Goal: Task Accomplishment & Management: Use online tool/utility

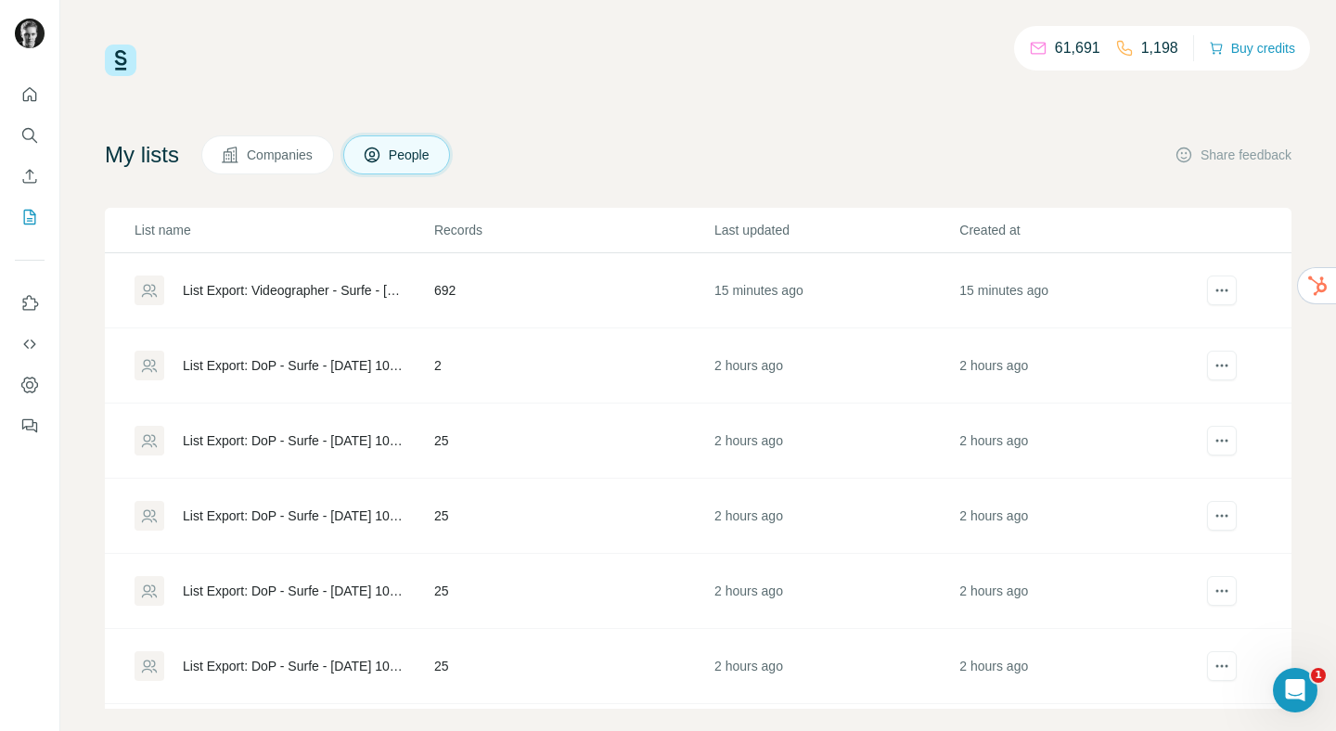
click at [274, 290] on div "List Export: Videographer - Surfe - [DATE] 12:35" at bounding box center [293, 290] width 220 height 19
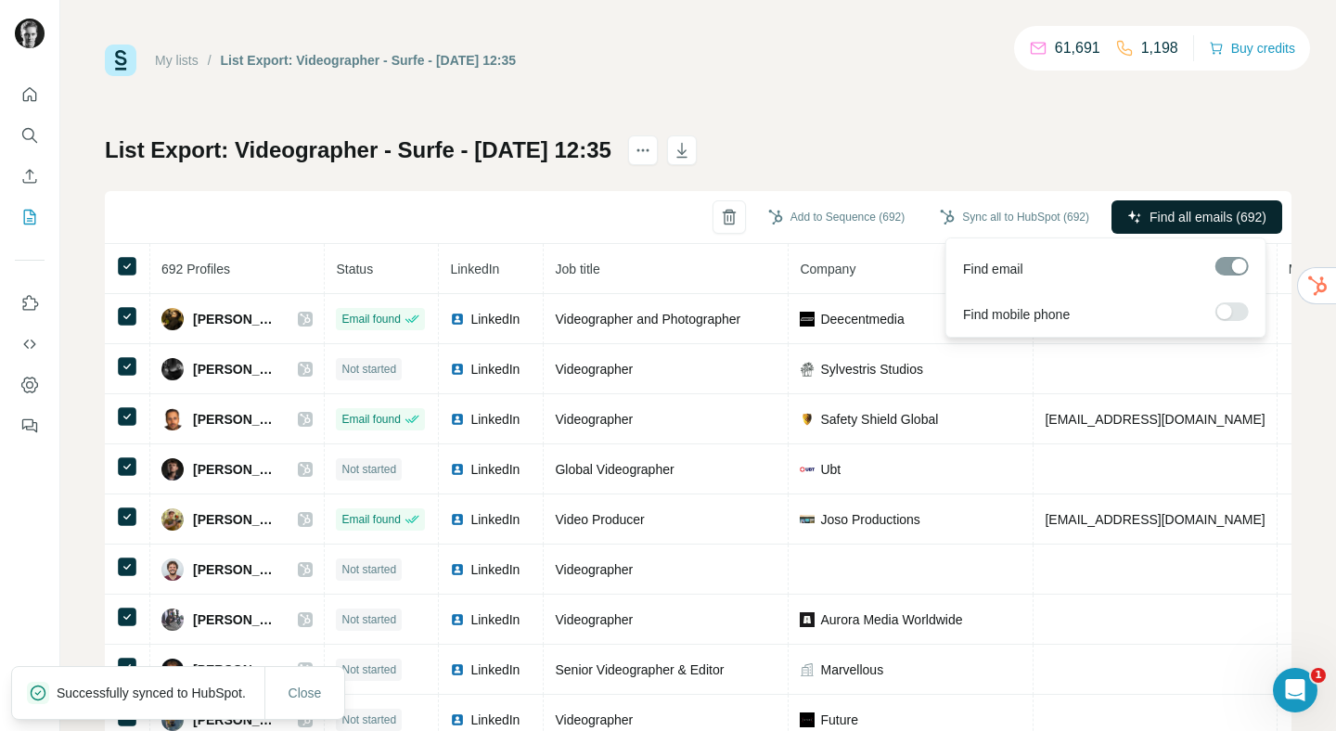
click at [1166, 217] on span "Find all emails (692)" at bounding box center [1207, 217] width 117 height 19
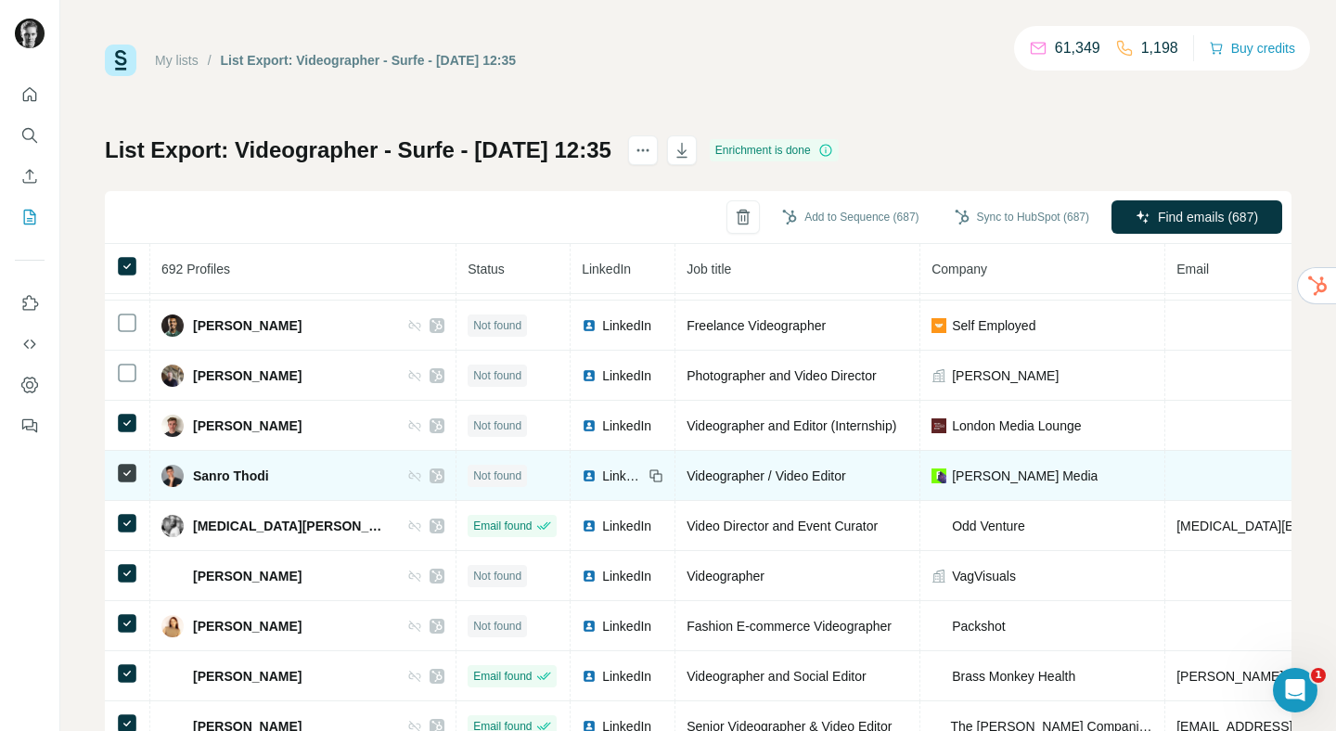
scroll to position [548, 0]
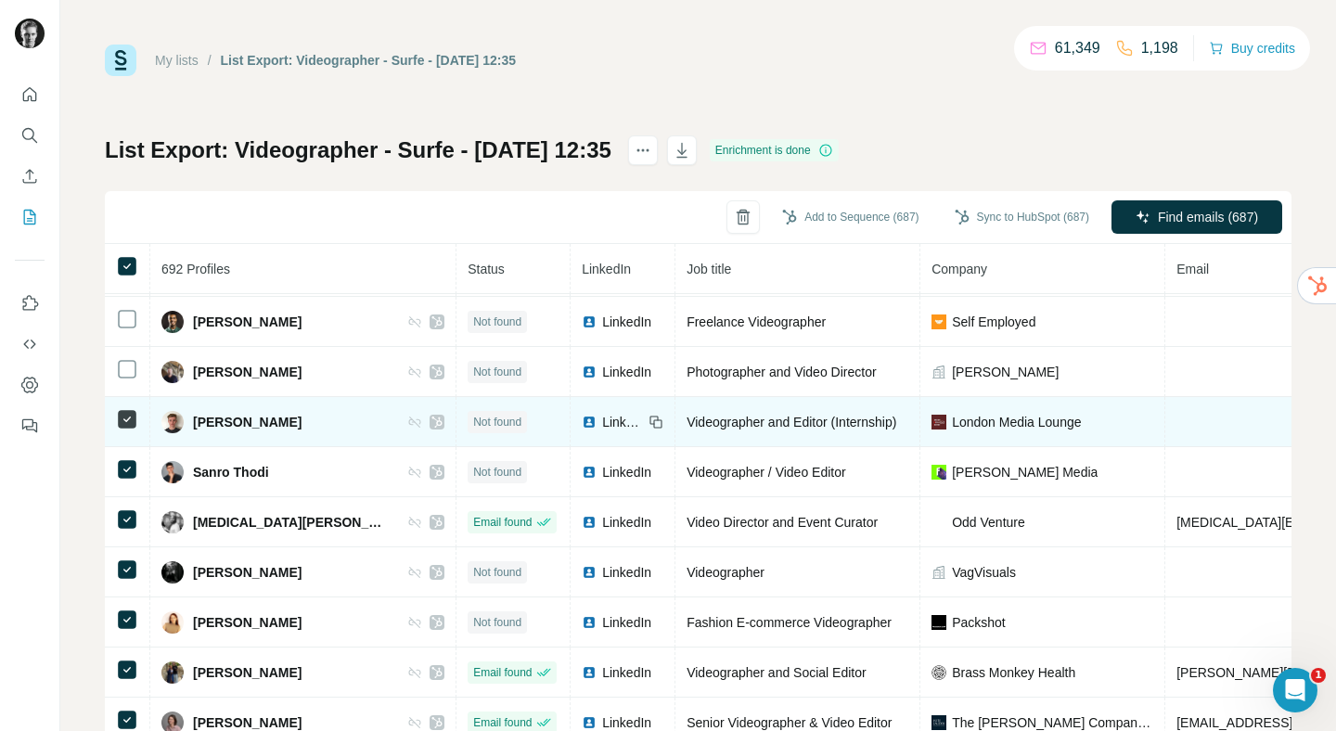
click at [131, 405] on td at bounding box center [127, 422] width 45 height 50
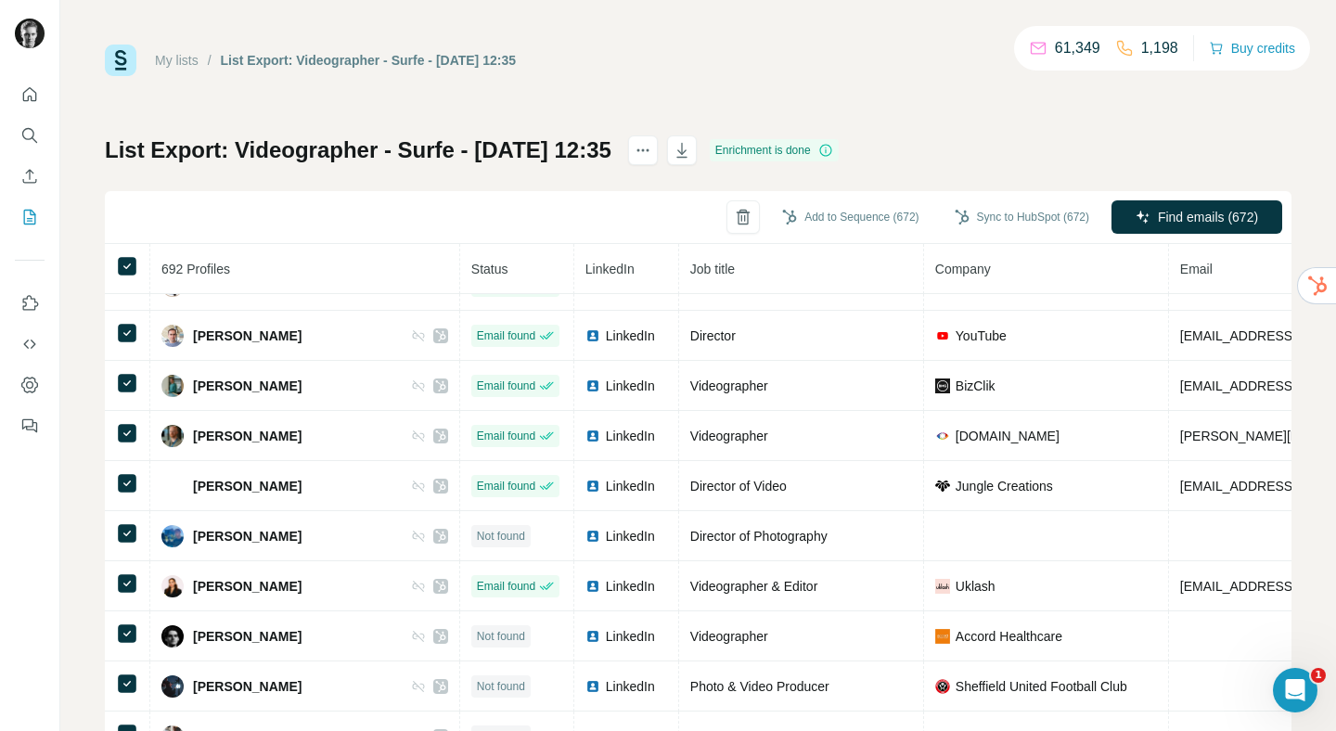
scroll to position [1995, 0]
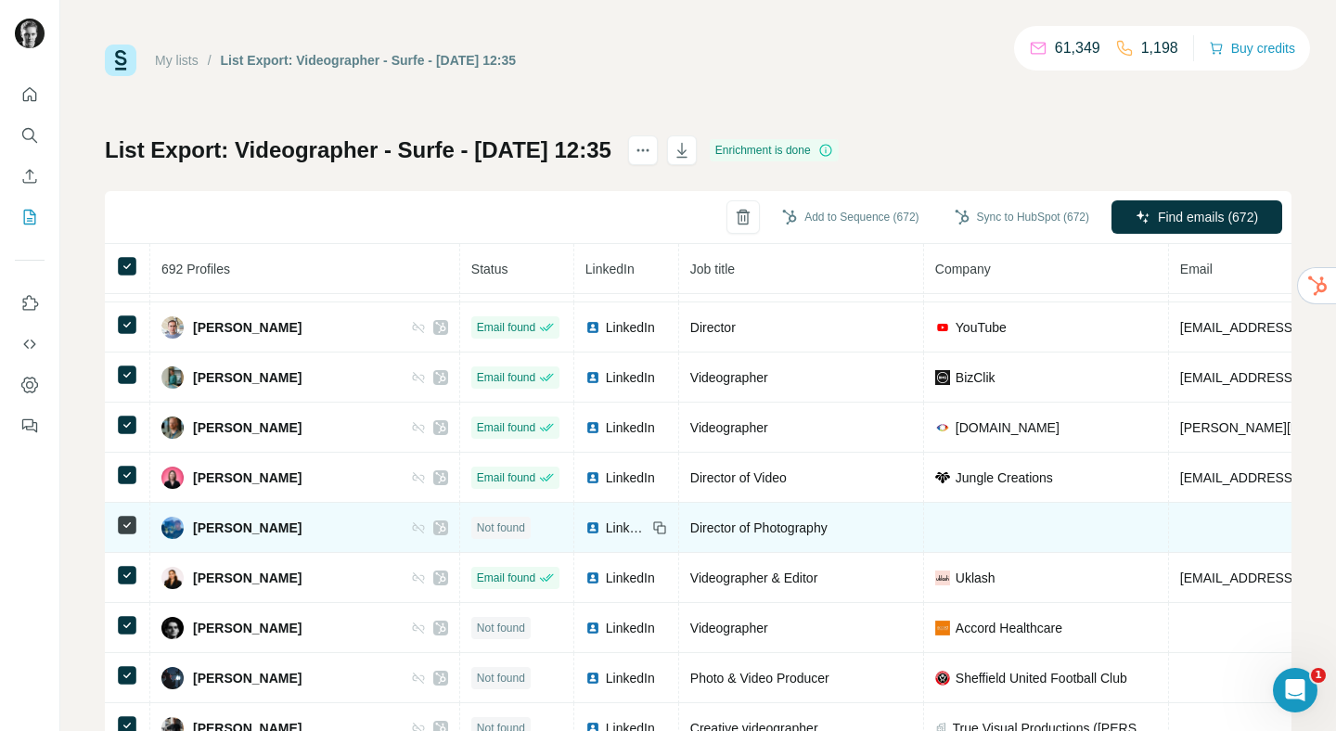
click at [126, 538] on td at bounding box center [127, 528] width 45 height 50
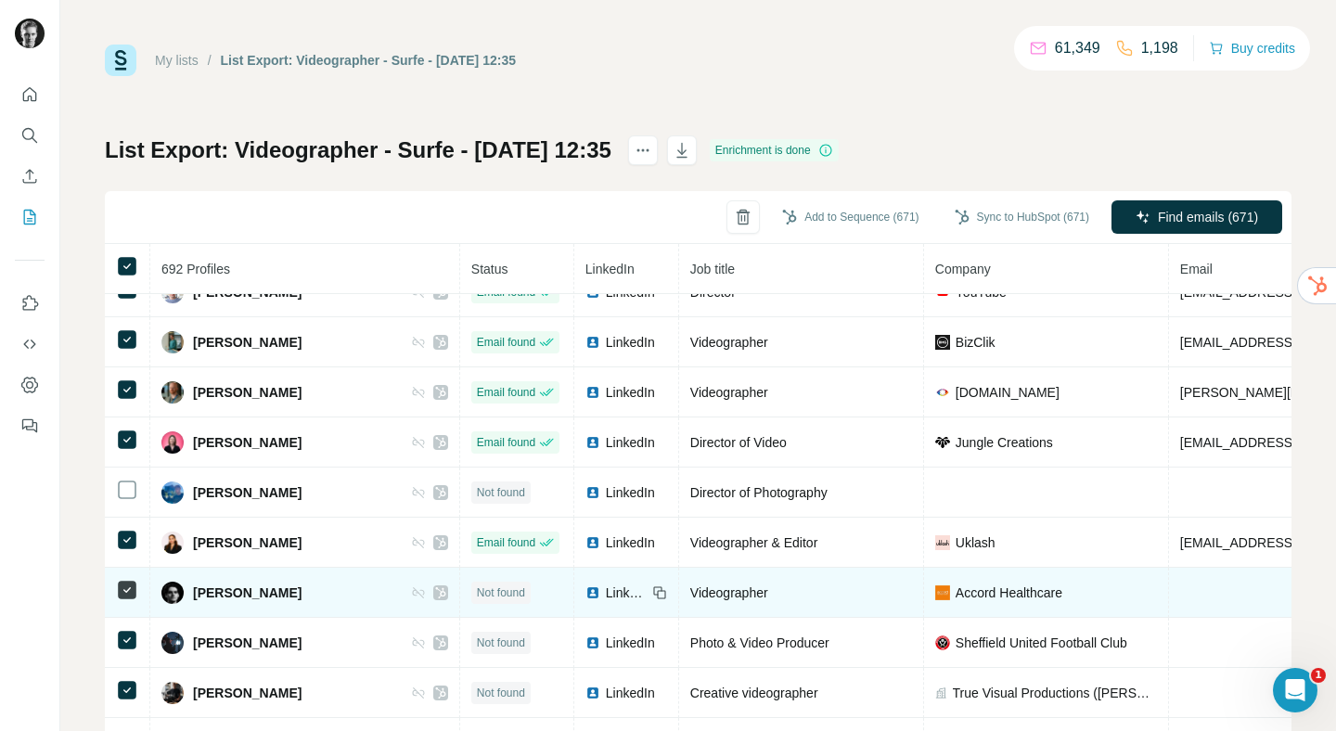
scroll to position [2075, 0]
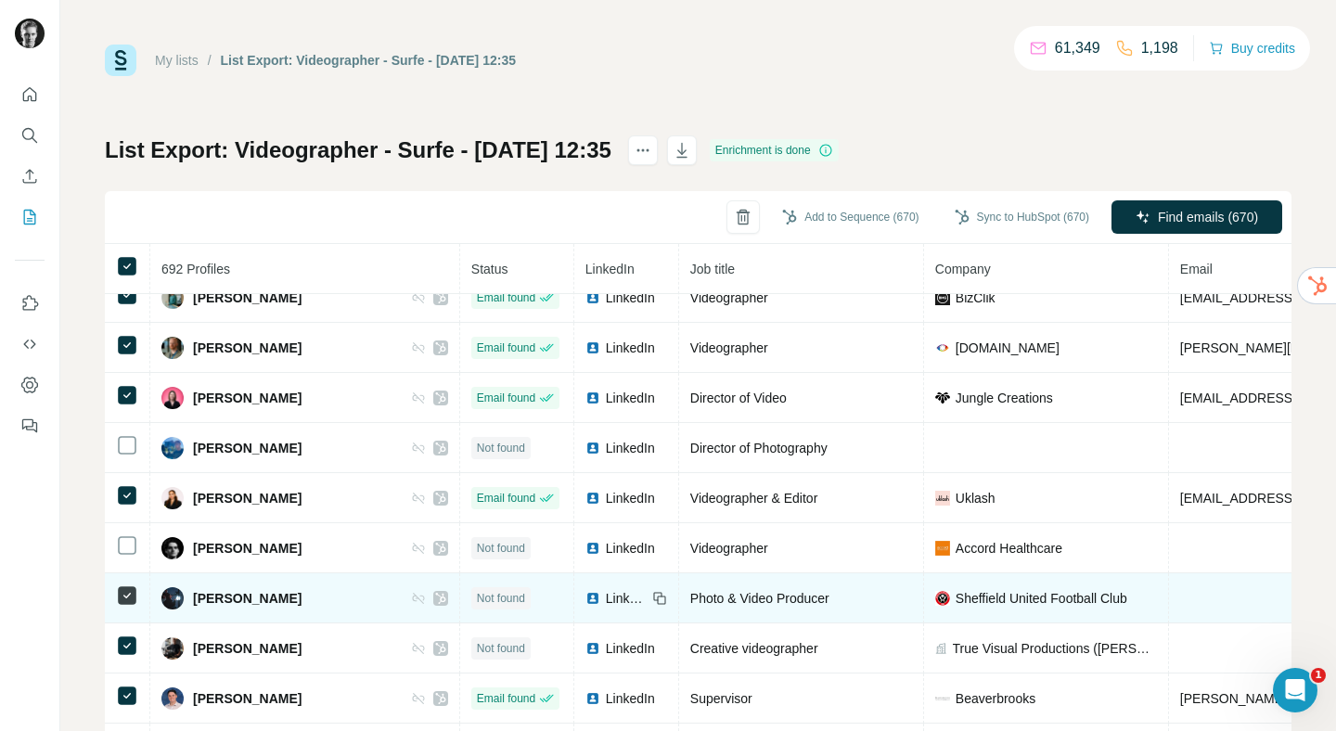
click at [125, 605] on icon at bounding box center [127, 595] width 22 height 22
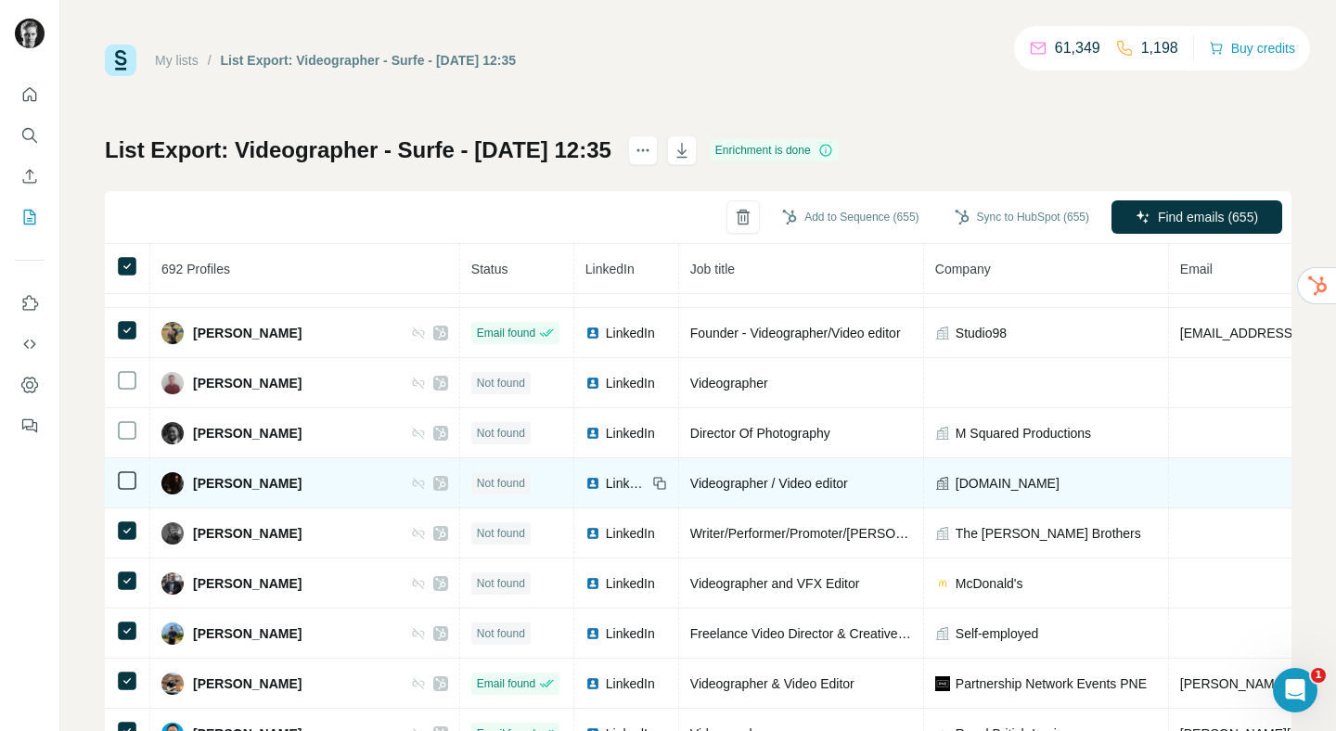
scroll to position [3905, 0]
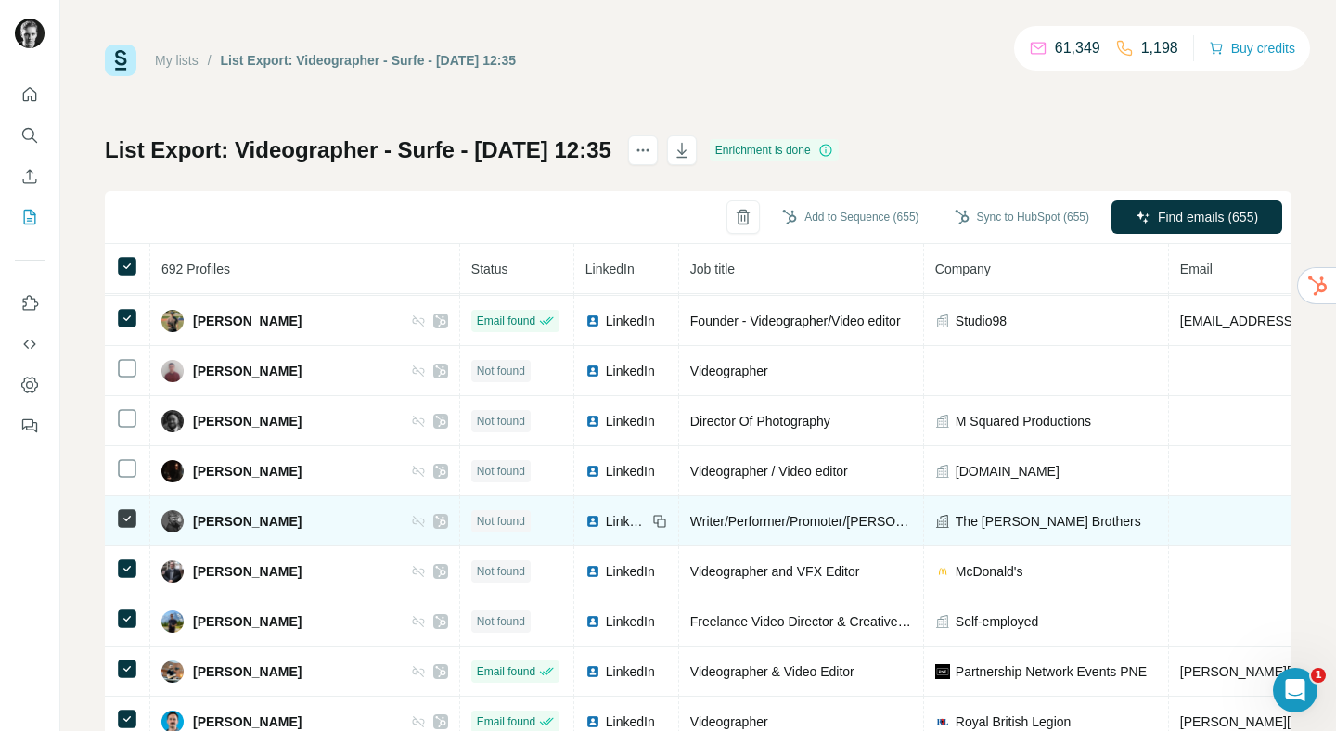
click at [128, 508] on icon at bounding box center [127, 518] width 22 height 22
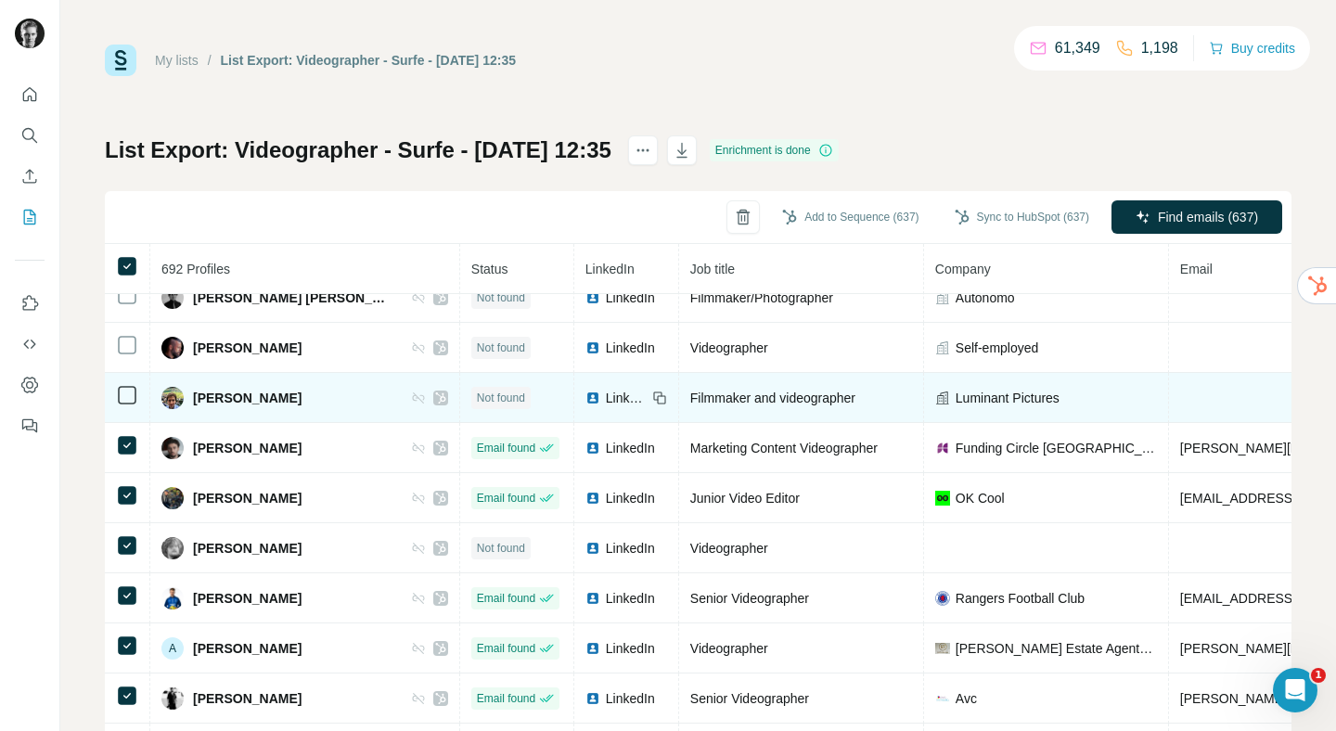
scroll to position [5737, 0]
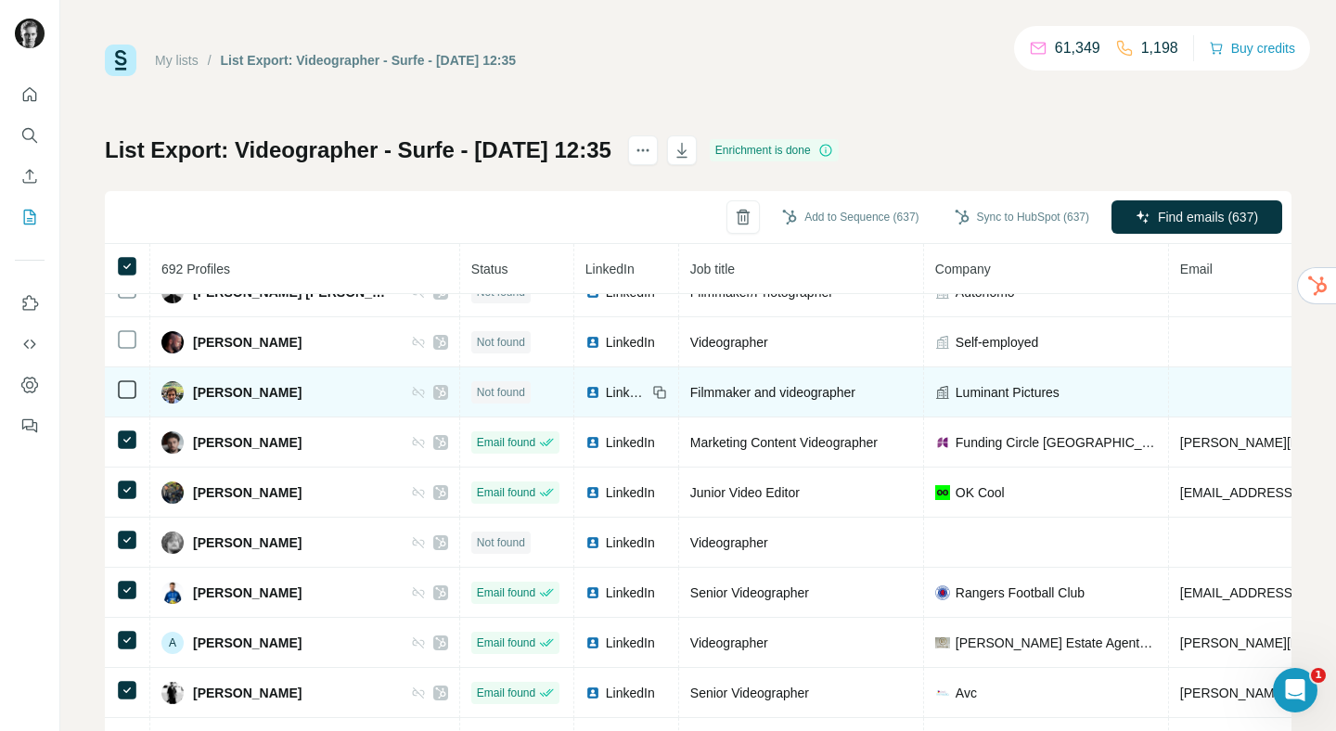
click at [126, 559] on td at bounding box center [127, 543] width 45 height 50
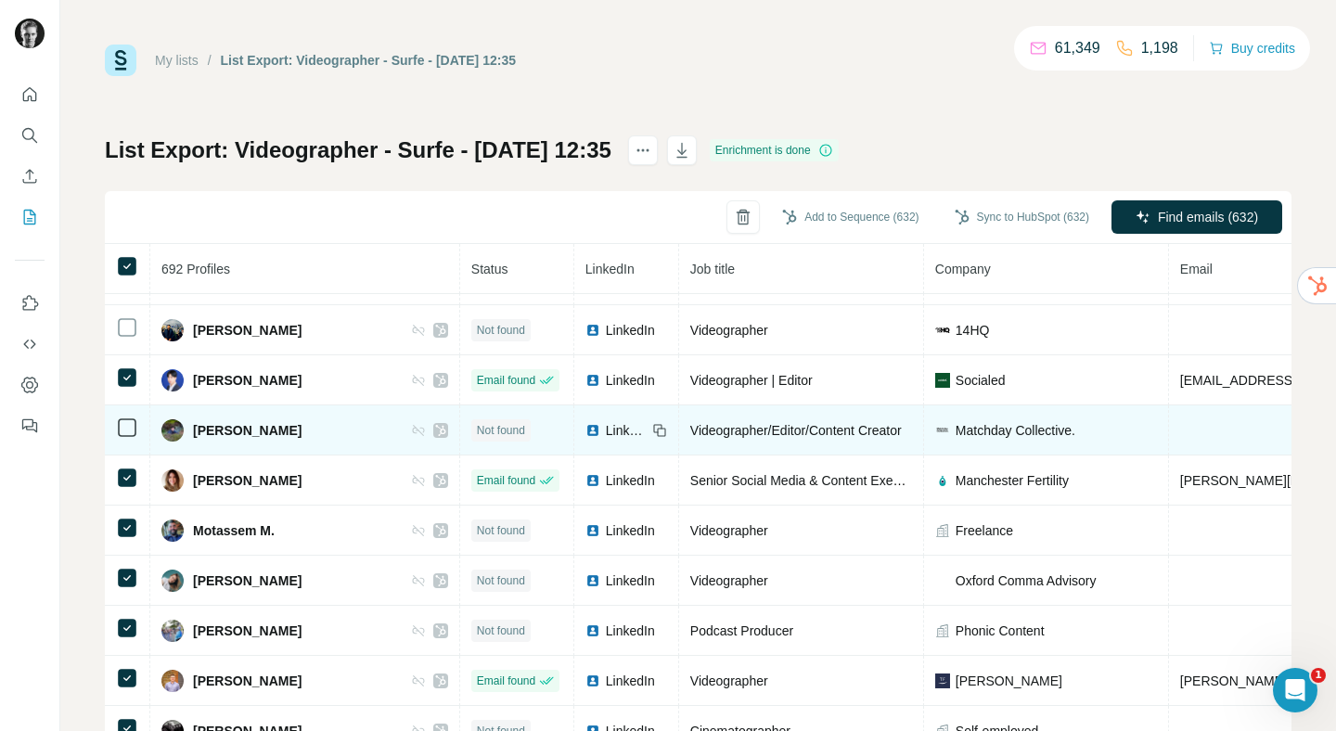
scroll to position [6463, 0]
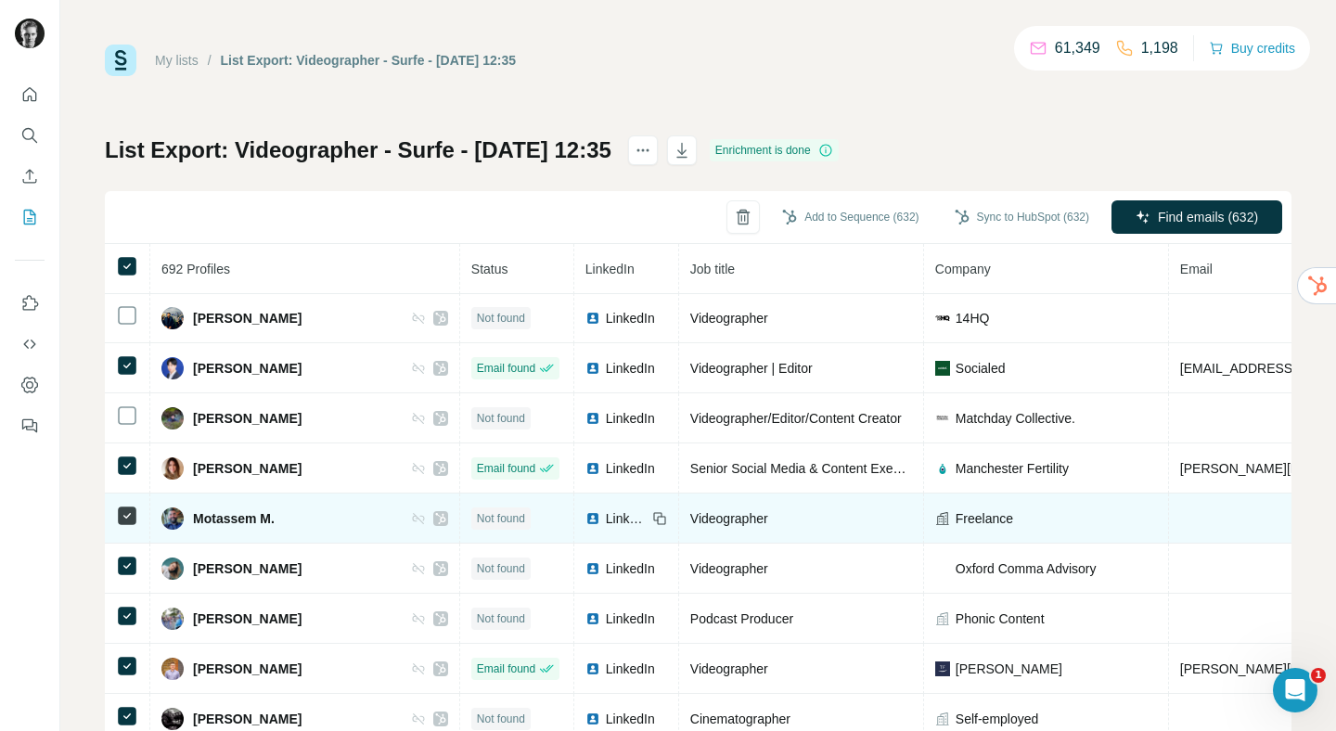
click at [128, 501] on td at bounding box center [127, 519] width 45 height 50
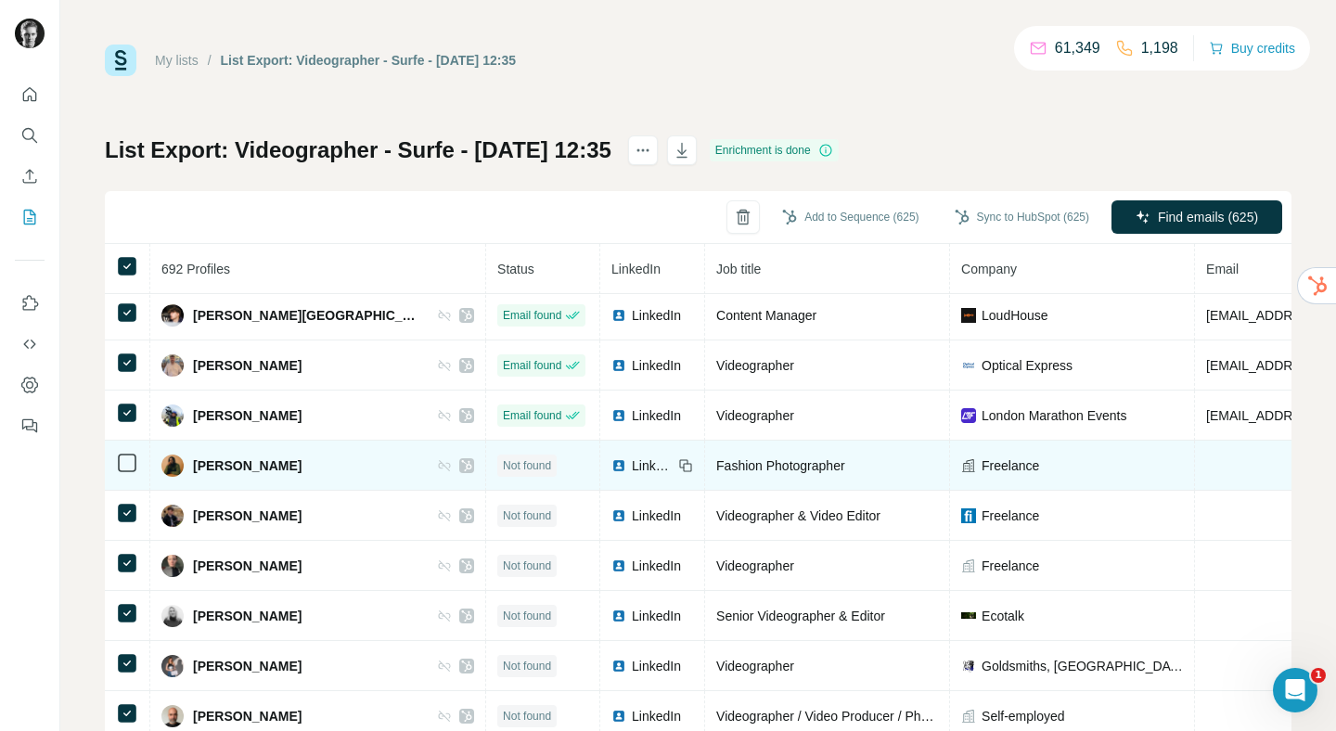
scroll to position [7197, 0]
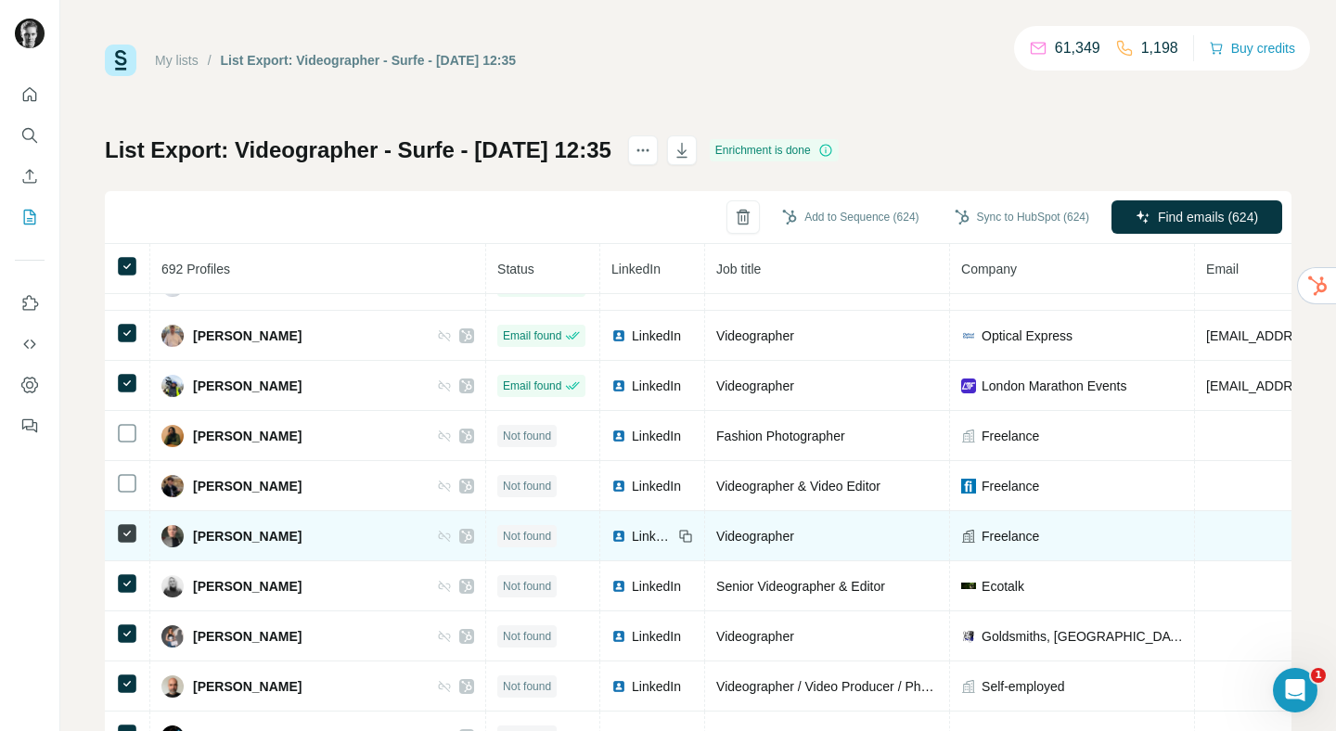
click at [131, 544] on icon at bounding box center [127, 533] width 22 height 22
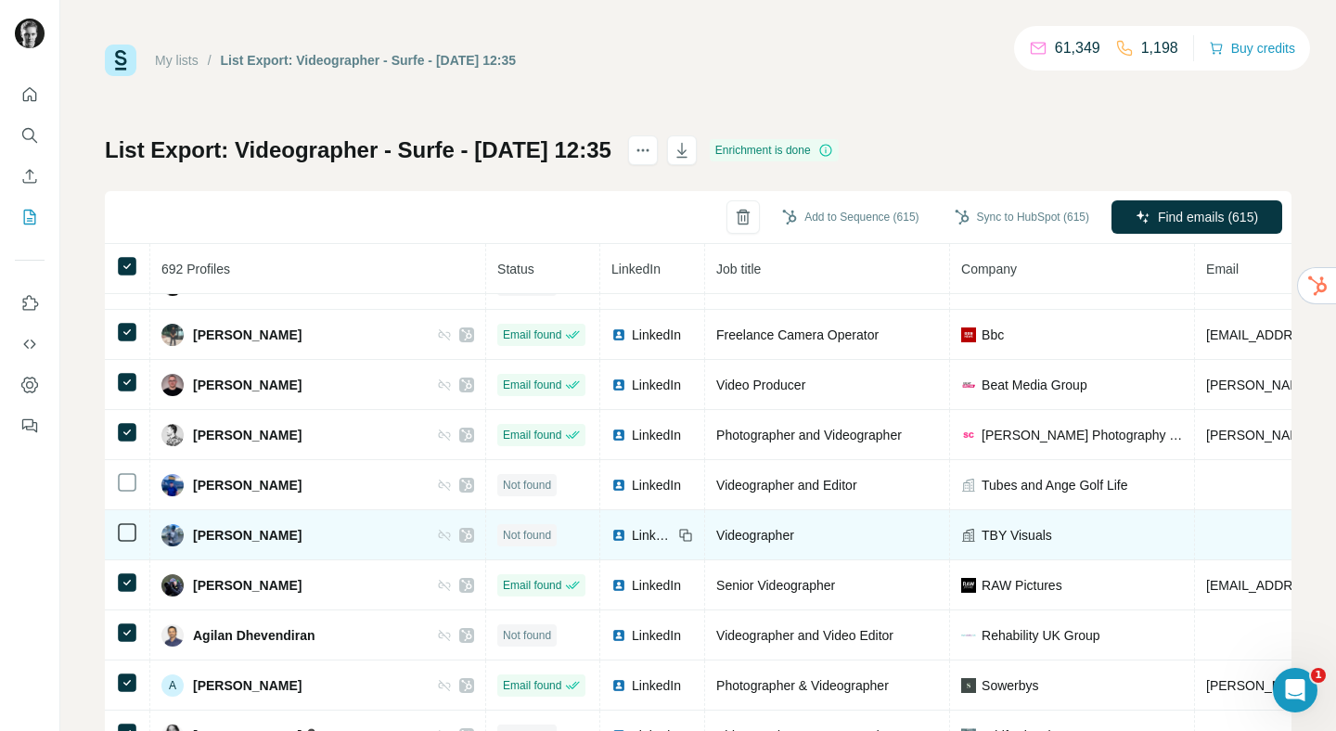
scroll to position [8086, 0]
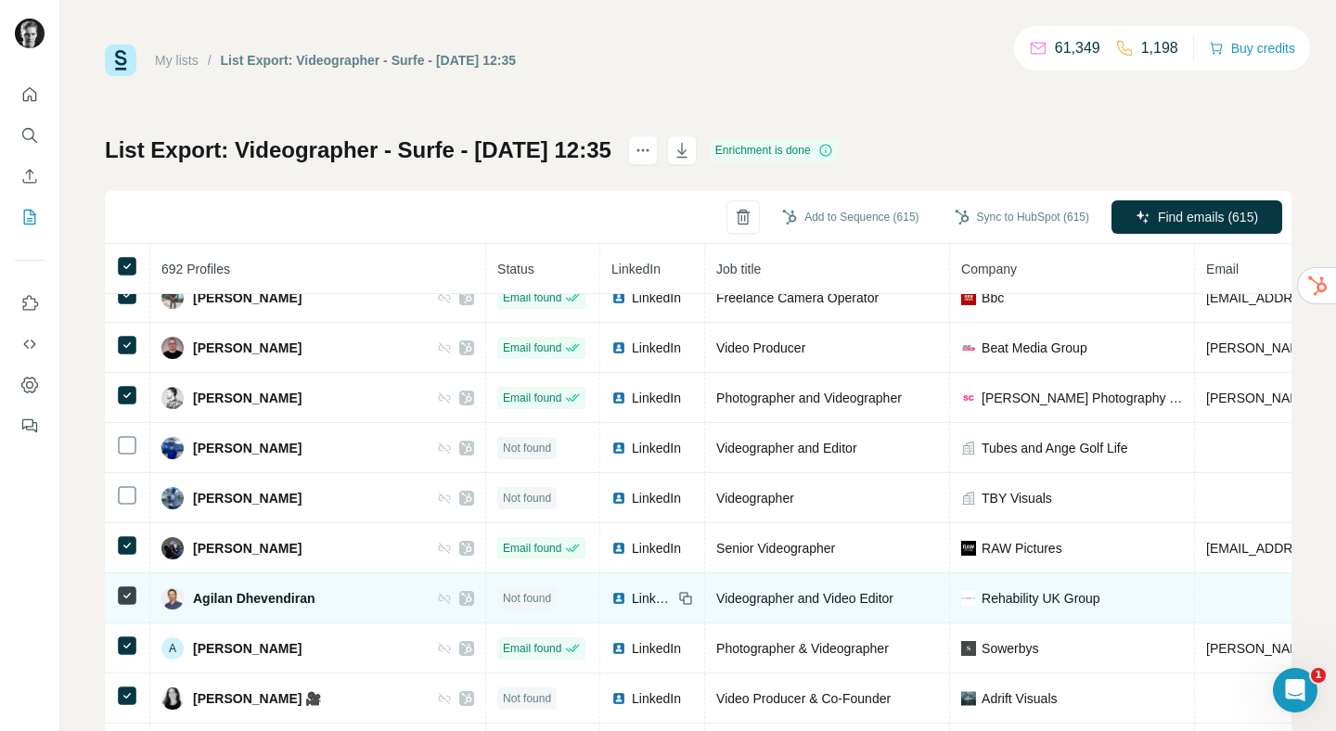
click at [129, 582] on td at bounding box center [127, 598] width 45 height 50
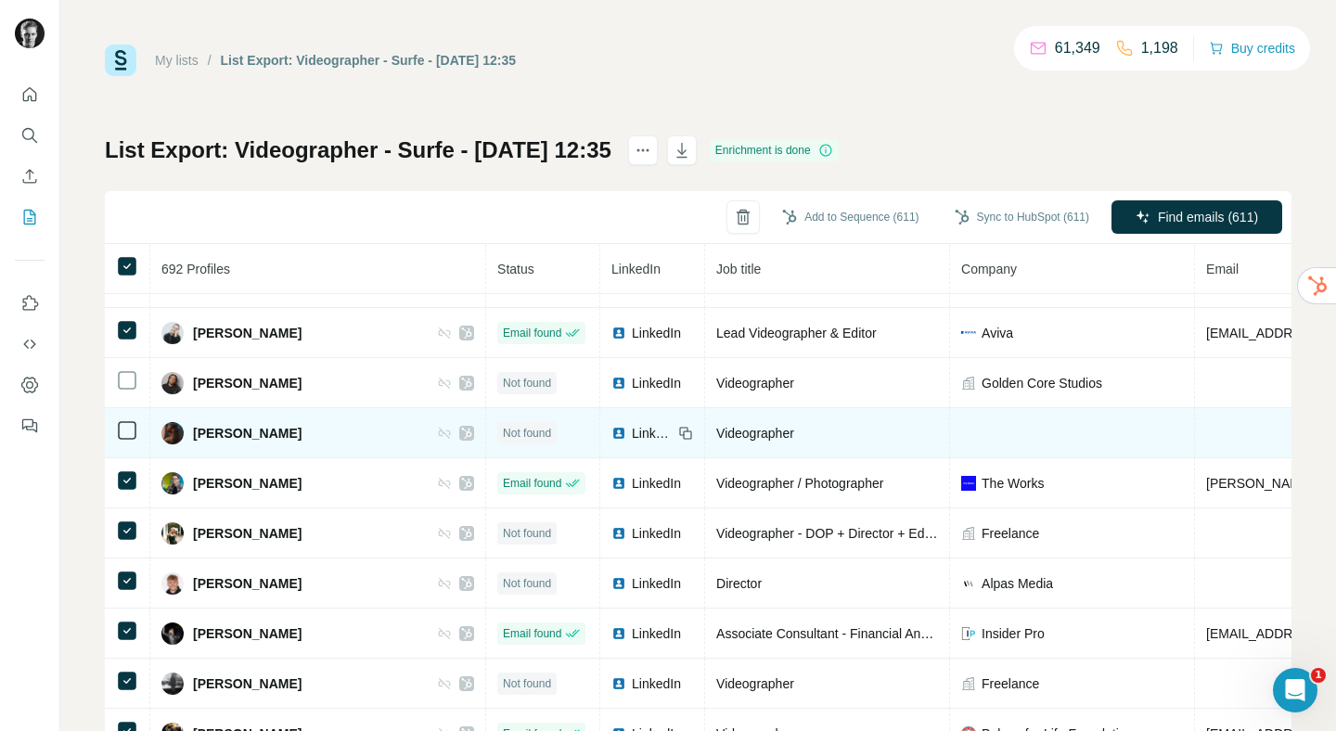
scroll to position [8509, 0]
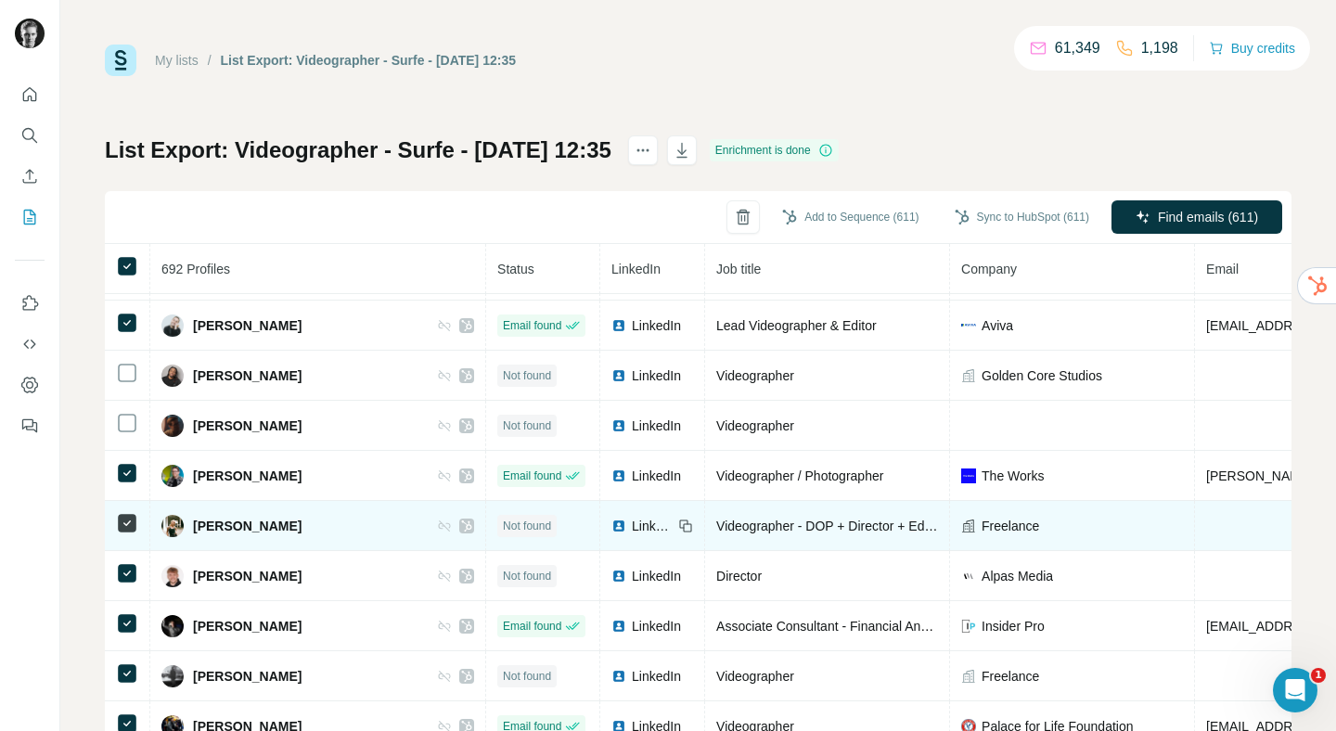
click at [126, 532] on icon at bounding box center [127, 523] width 22 height 22
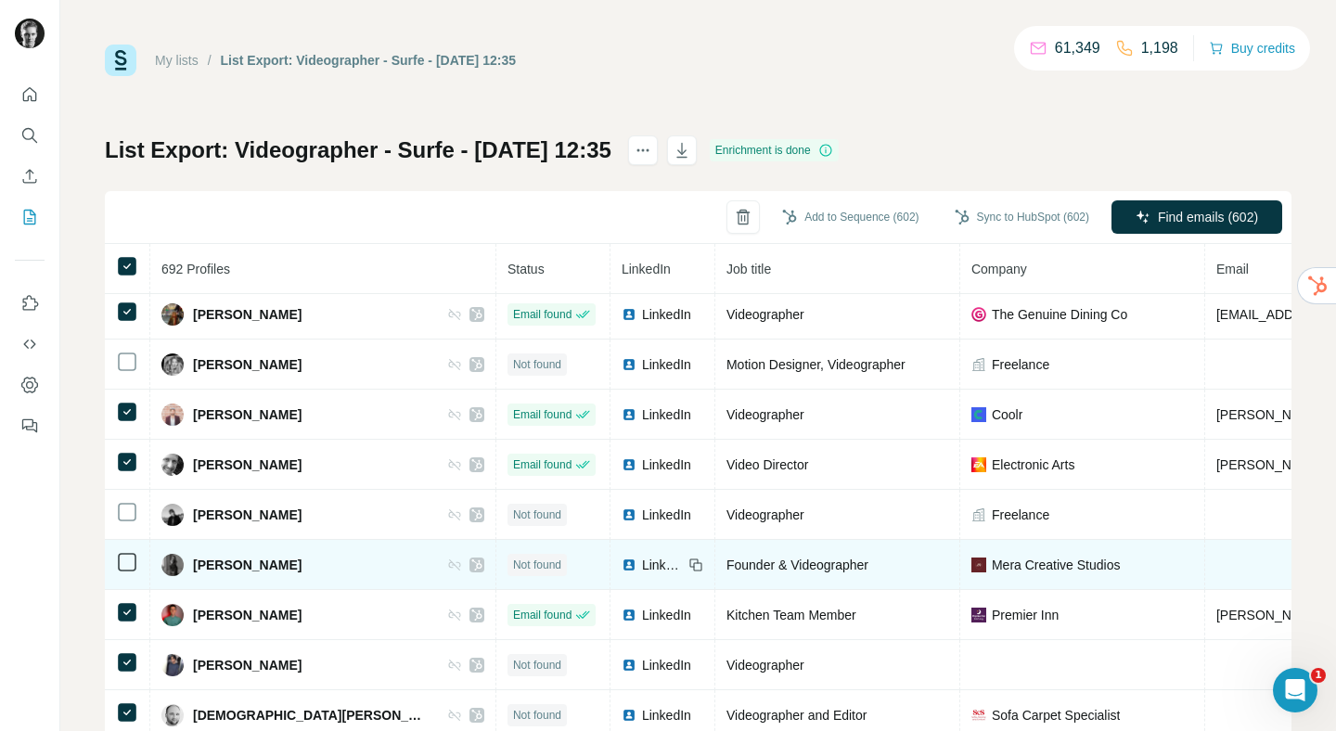
scroll to position [9589, 0]
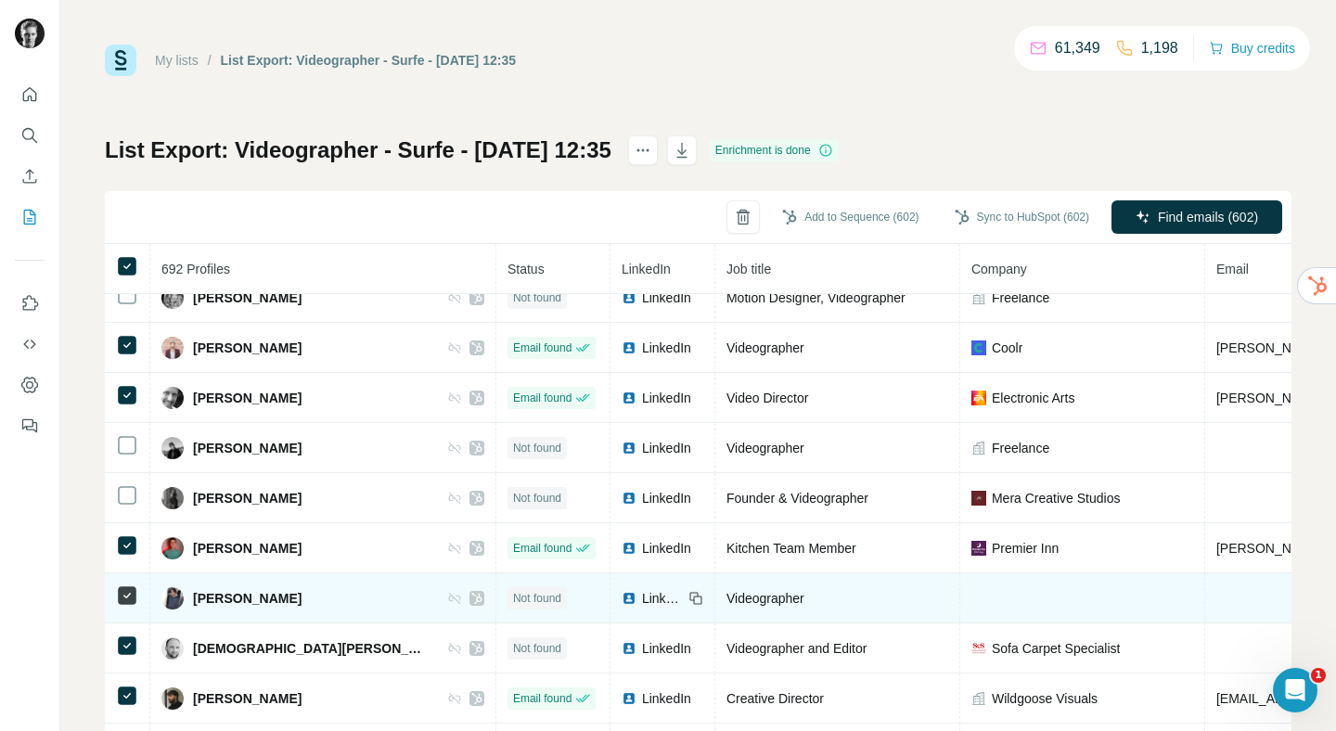
click at [124, 607] on td at bounding box center [127, 598] width 45 height 50
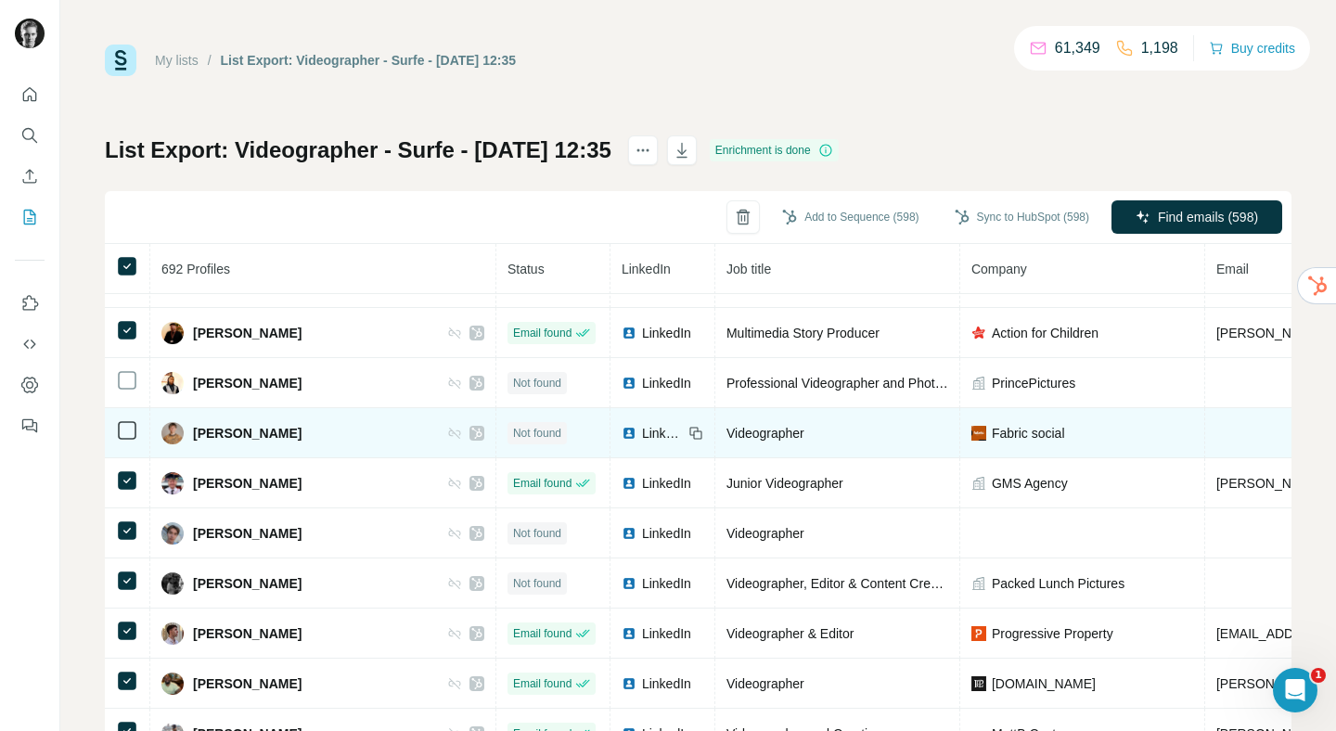
scroll to position [10024, 0]
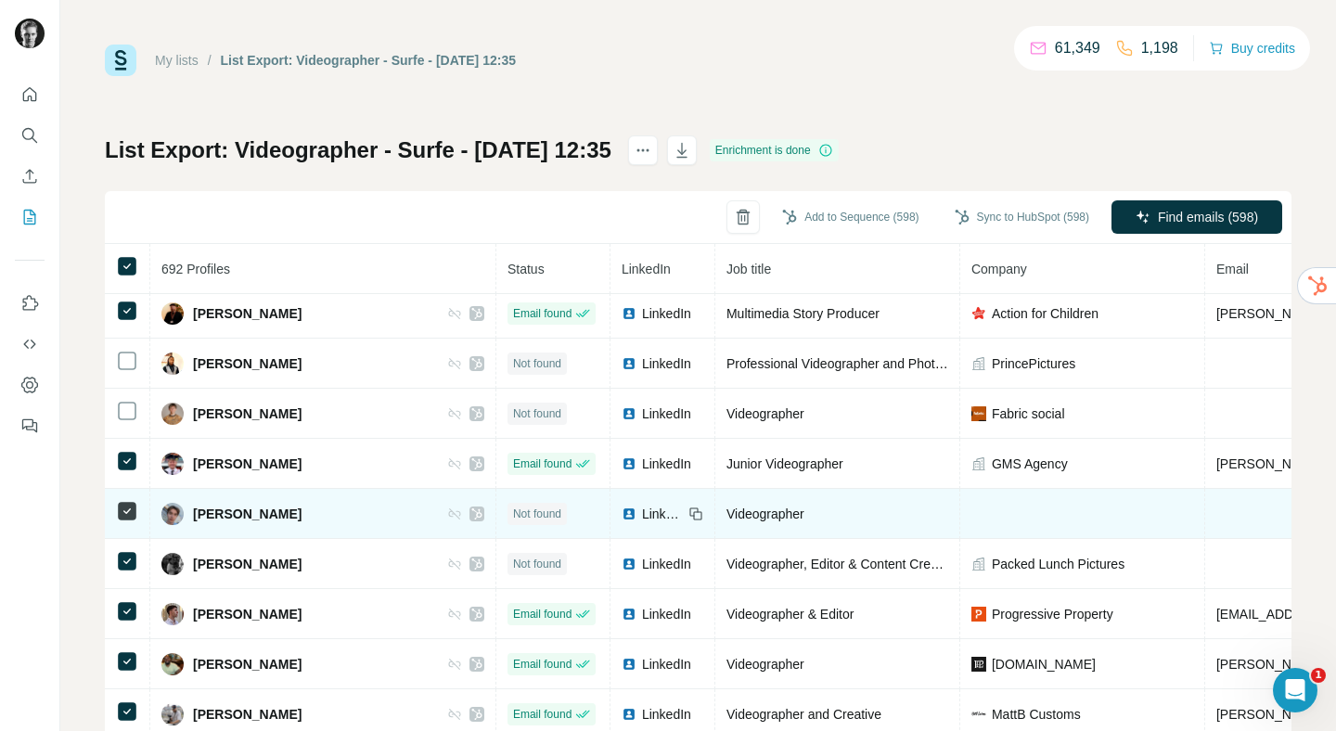
click at [128, 520] on icon at bounding box center [127, 511] width 22 height 22
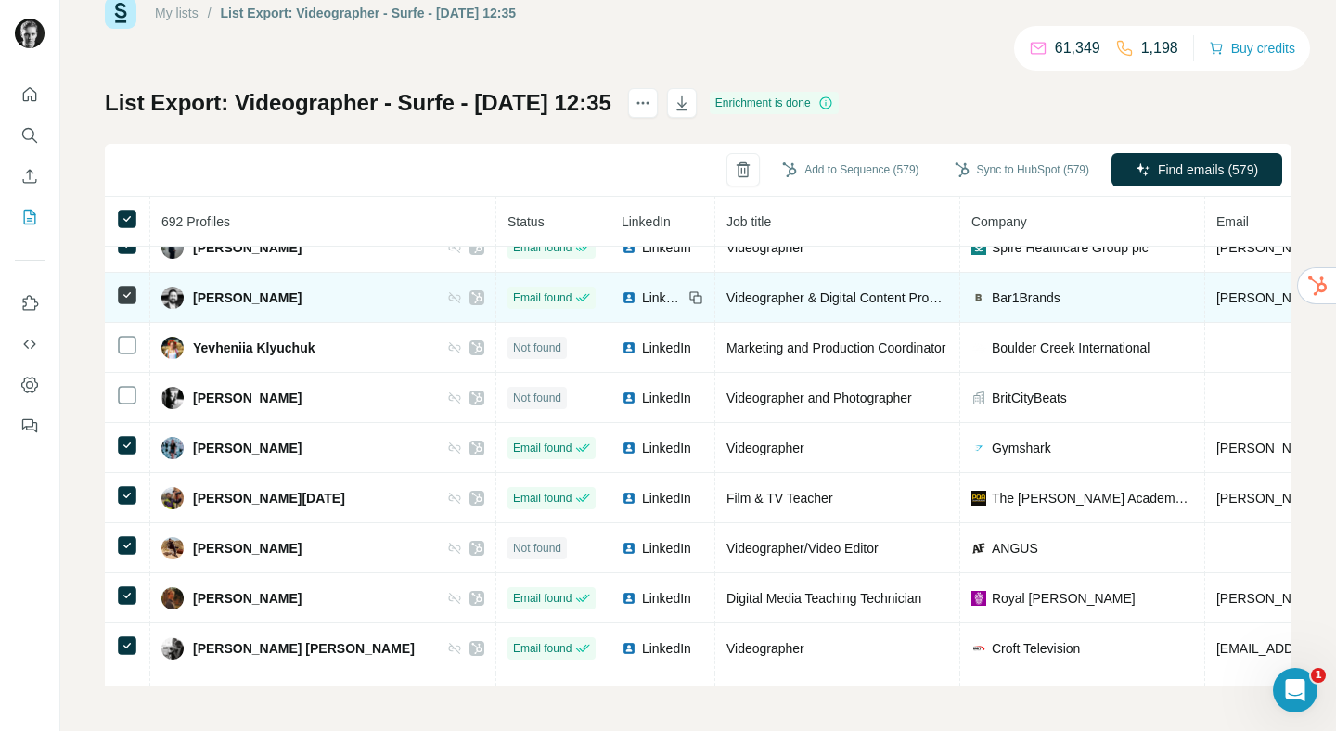
scroll to position [12006, 0]
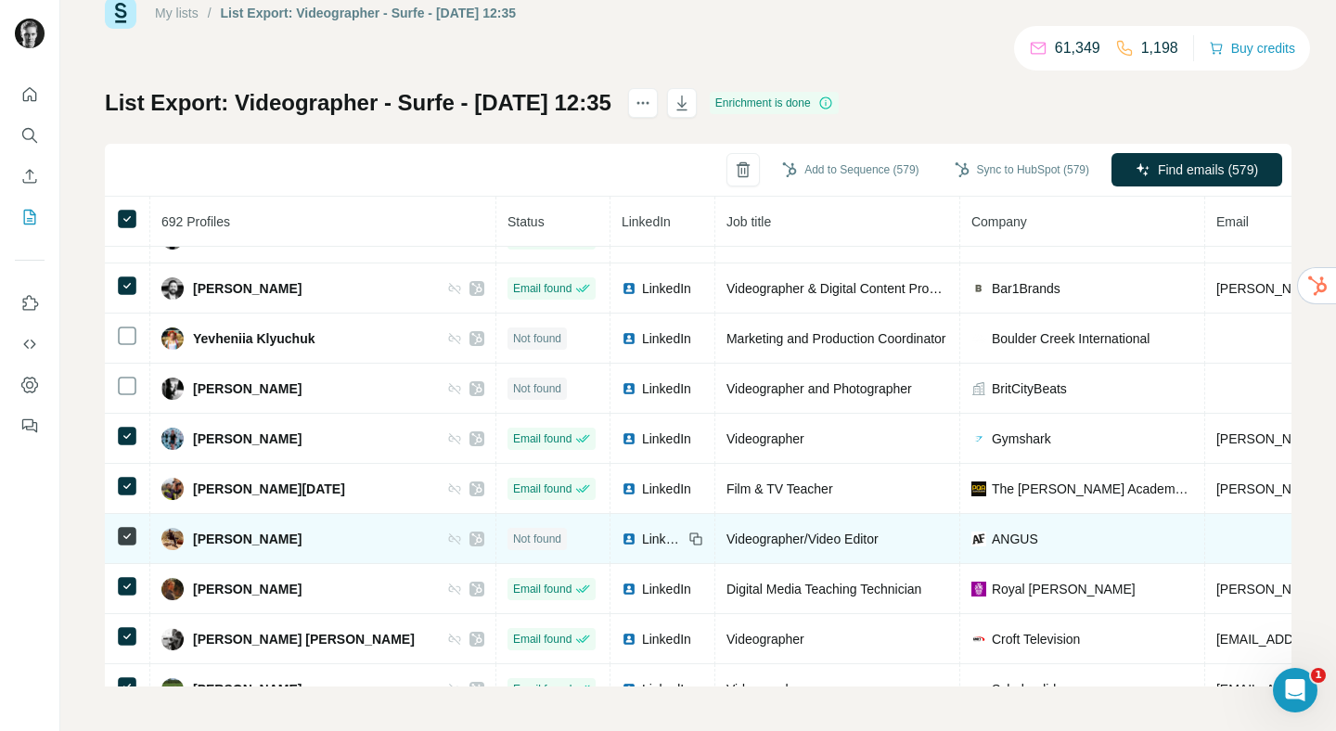
click at [136, 531] on icon at bounding box center [127, 536] width 22 height 22
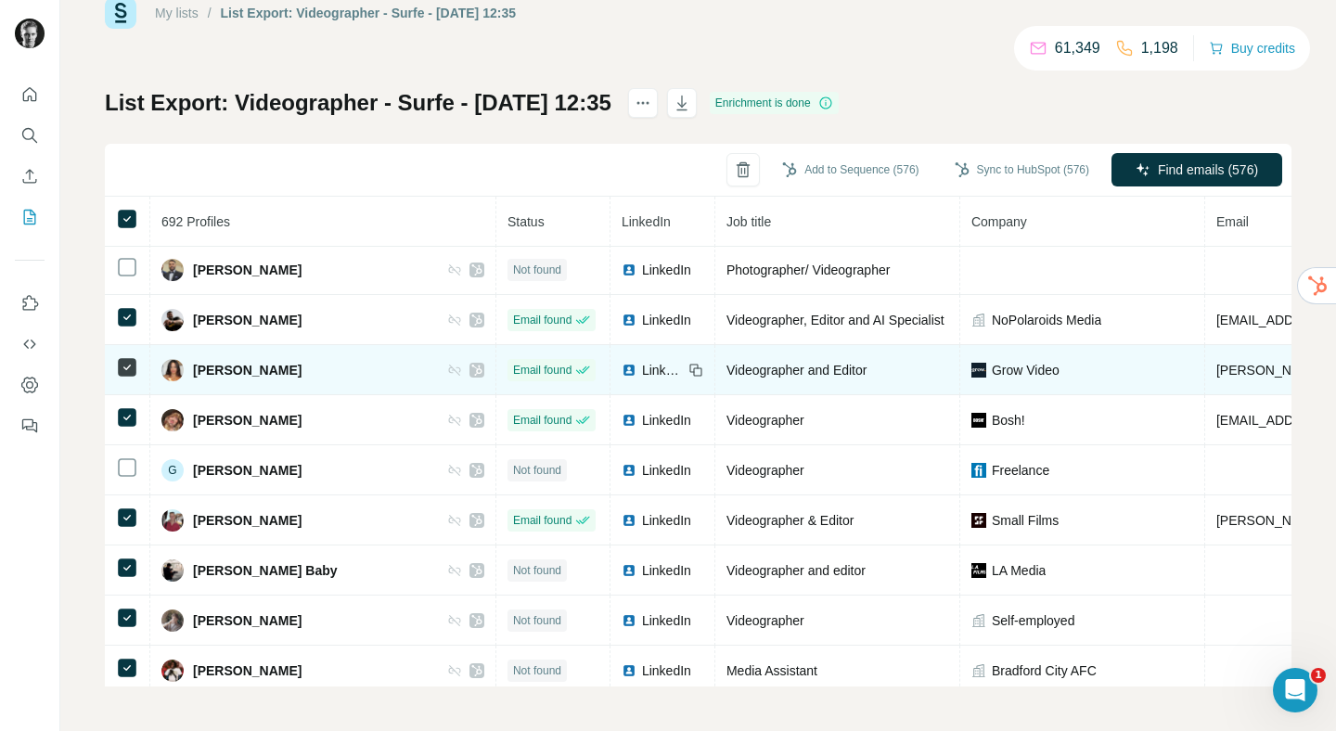
scroll to position [12581, 0]
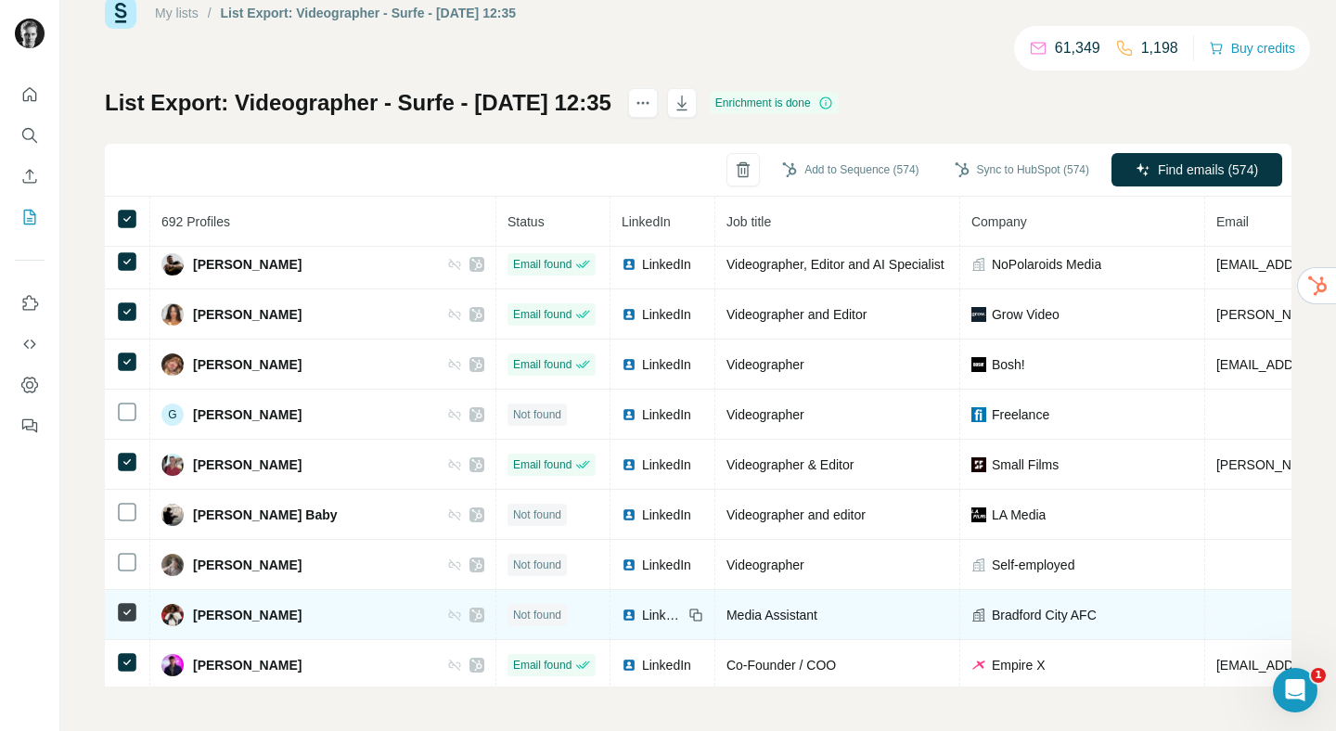
click at [129, 623] on td at bounding box center [127, 615] width 45 height 50
click at [131, 601] on icon at bounding box center [127, 612] width 22 height 22
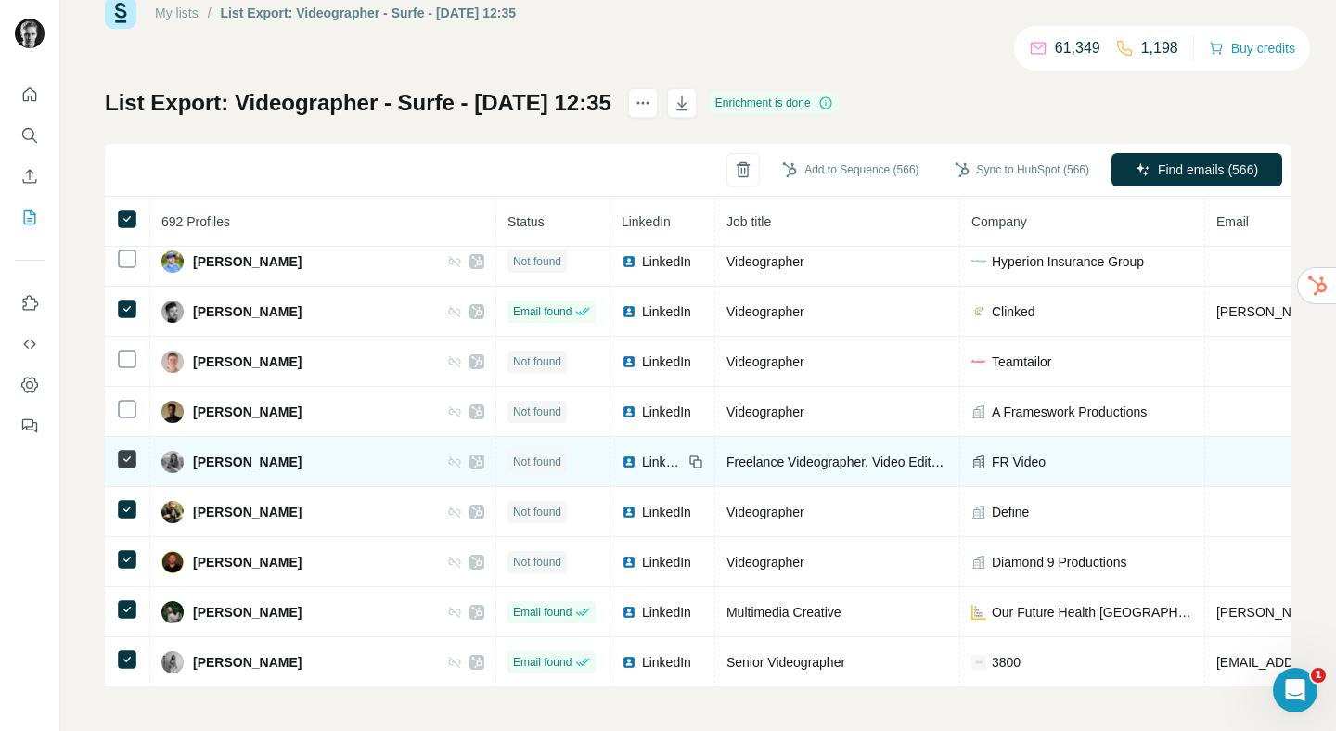
scroll to position [13597, 0]
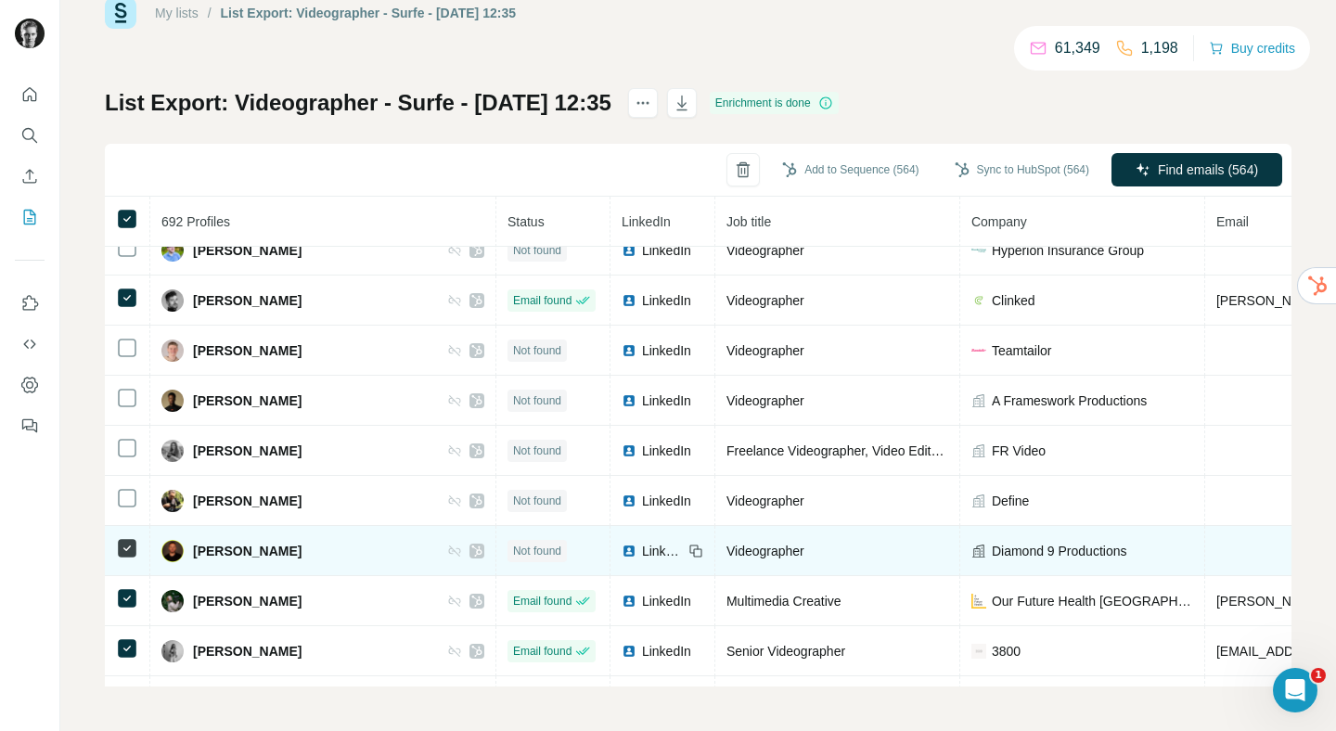
click at [129, 533] on td at bounding box center [127, 551] width 45 height 50
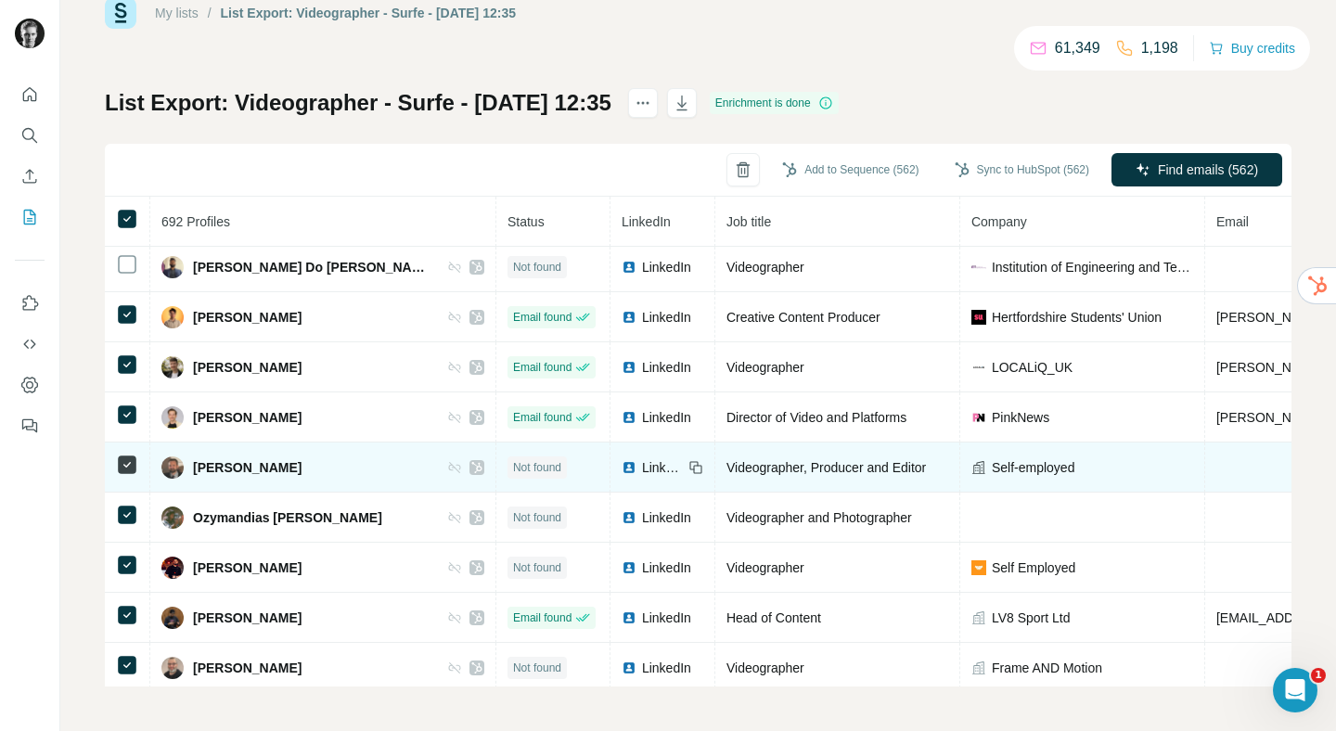
scroll to position [14097, 0]
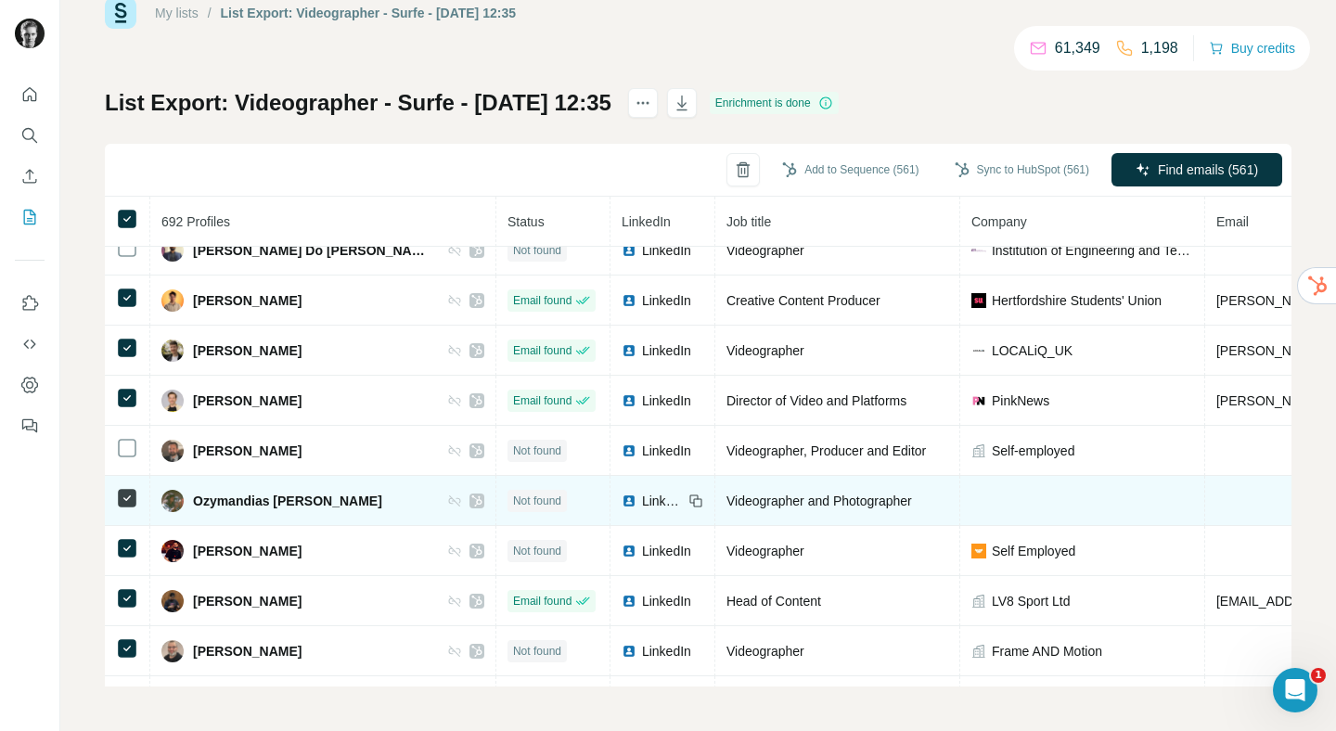
click at [130, 509] on td at bounding box center [127, 501] width 45 height 50
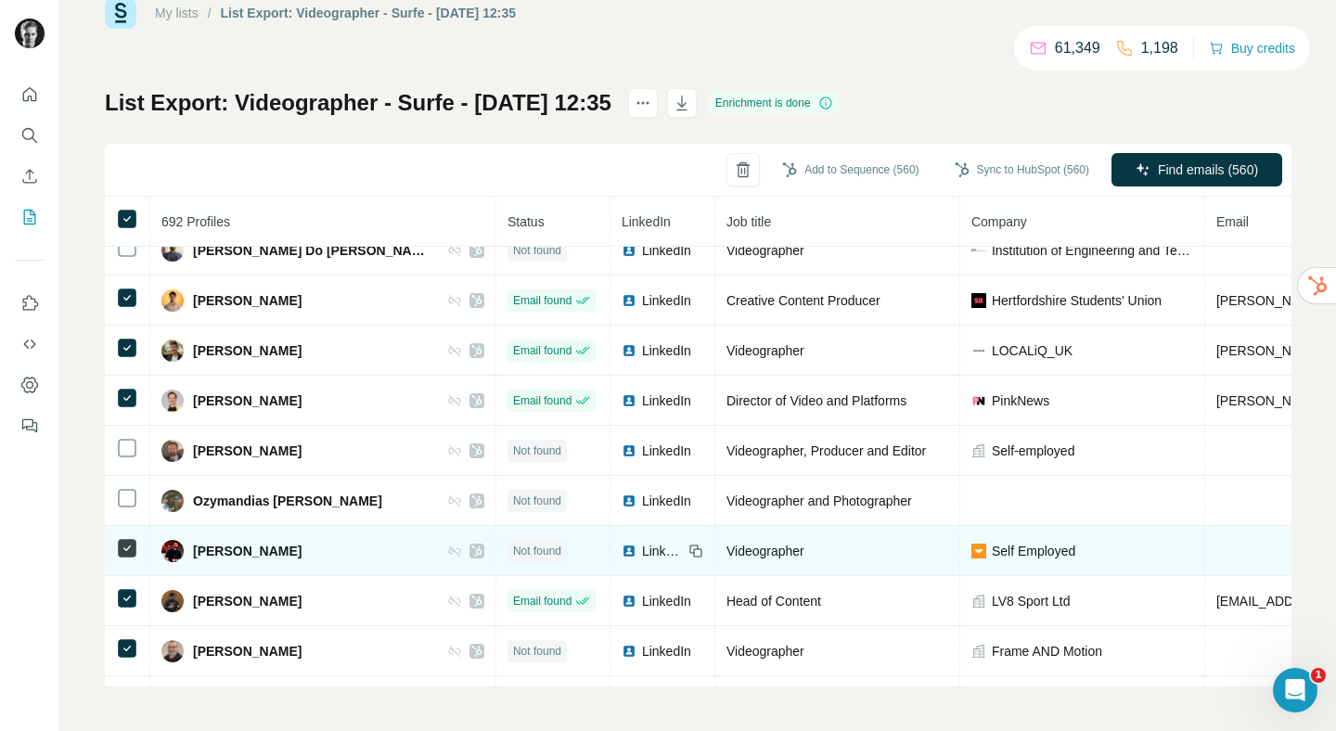
click at [124, 560] on td at bounding box center [127, 551] width 45 height 50
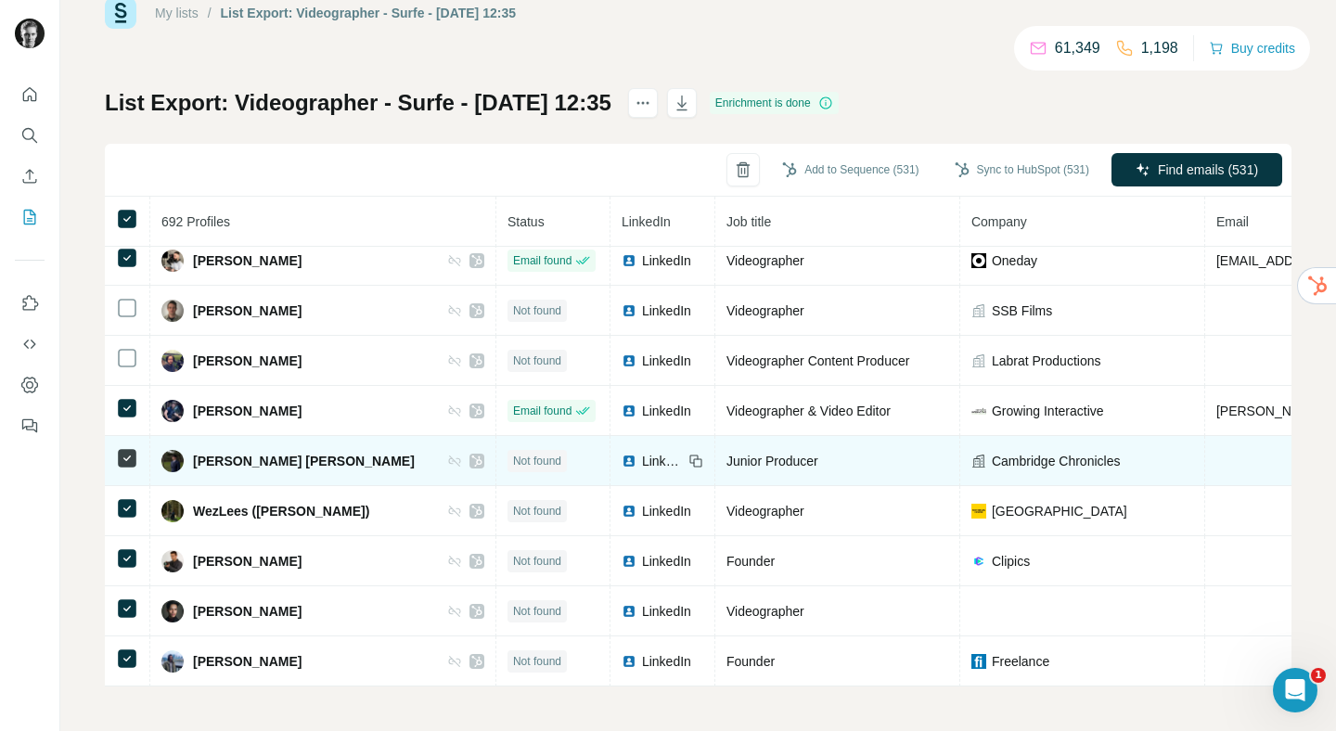
scroll to position [16800, 0]
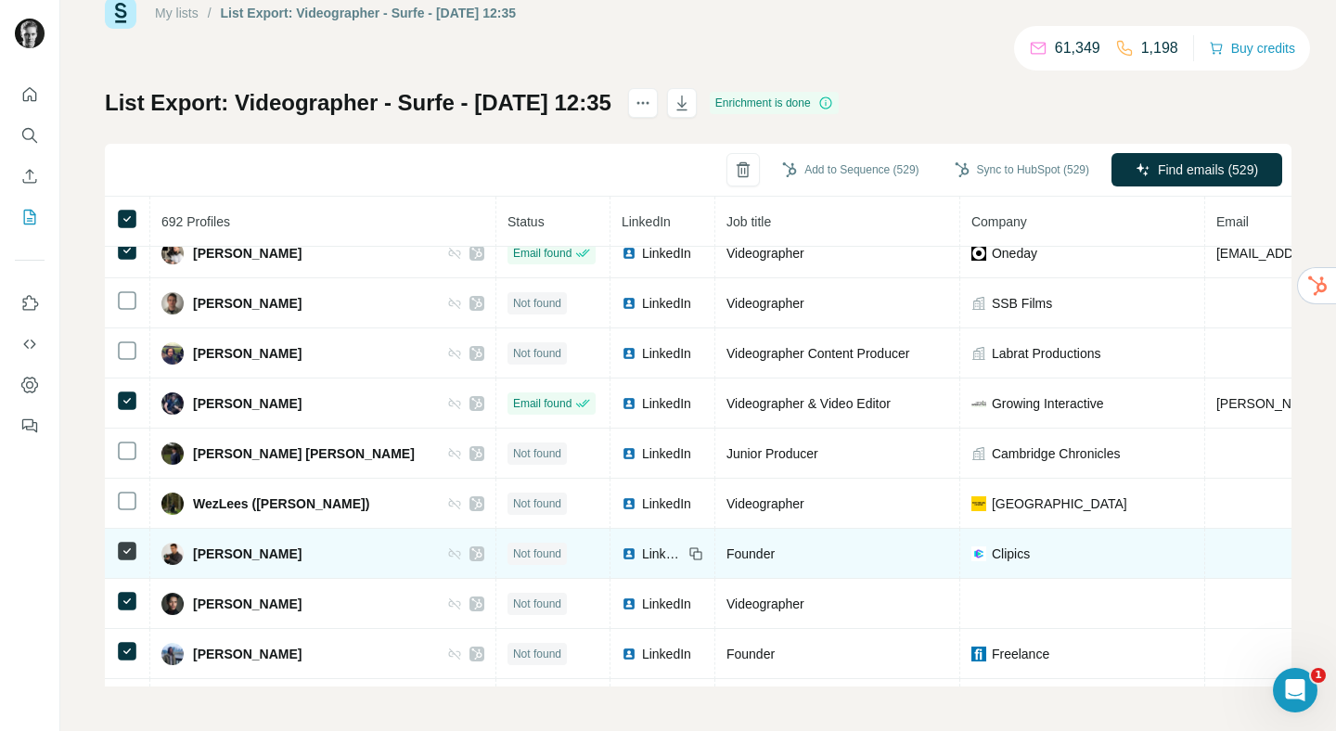
click at [128, 540] on icon at bounding box center [127, 551] width 22 height 22
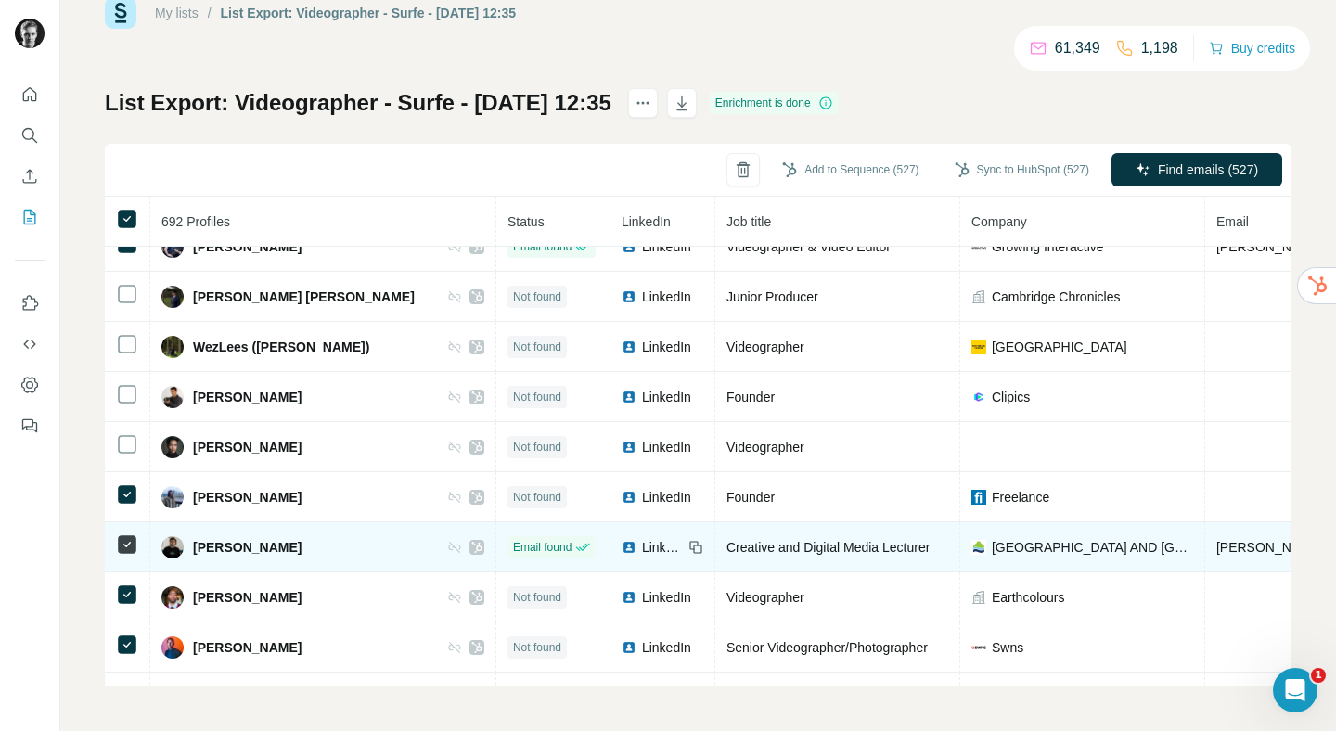
scroll to position [16970, 0]
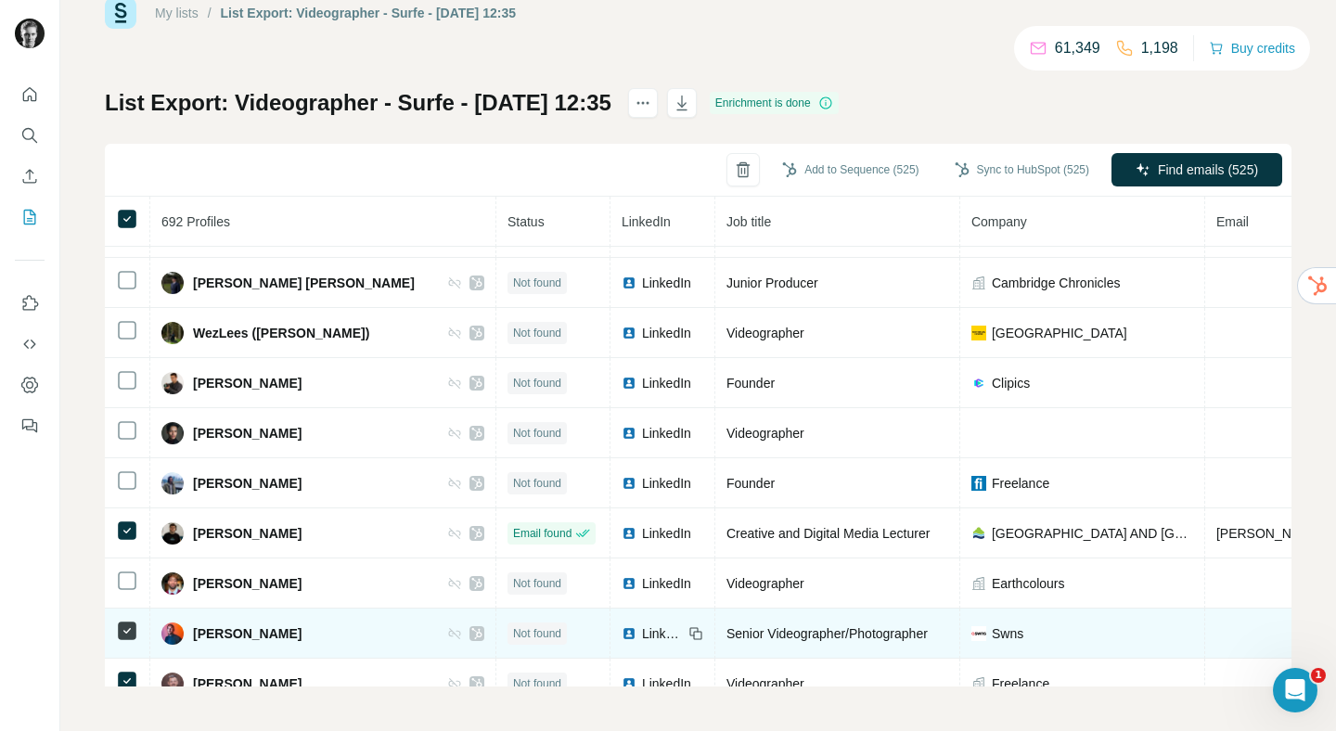
click at [127, 641] on icon at bounding box center [127, 631] width 22 height 22
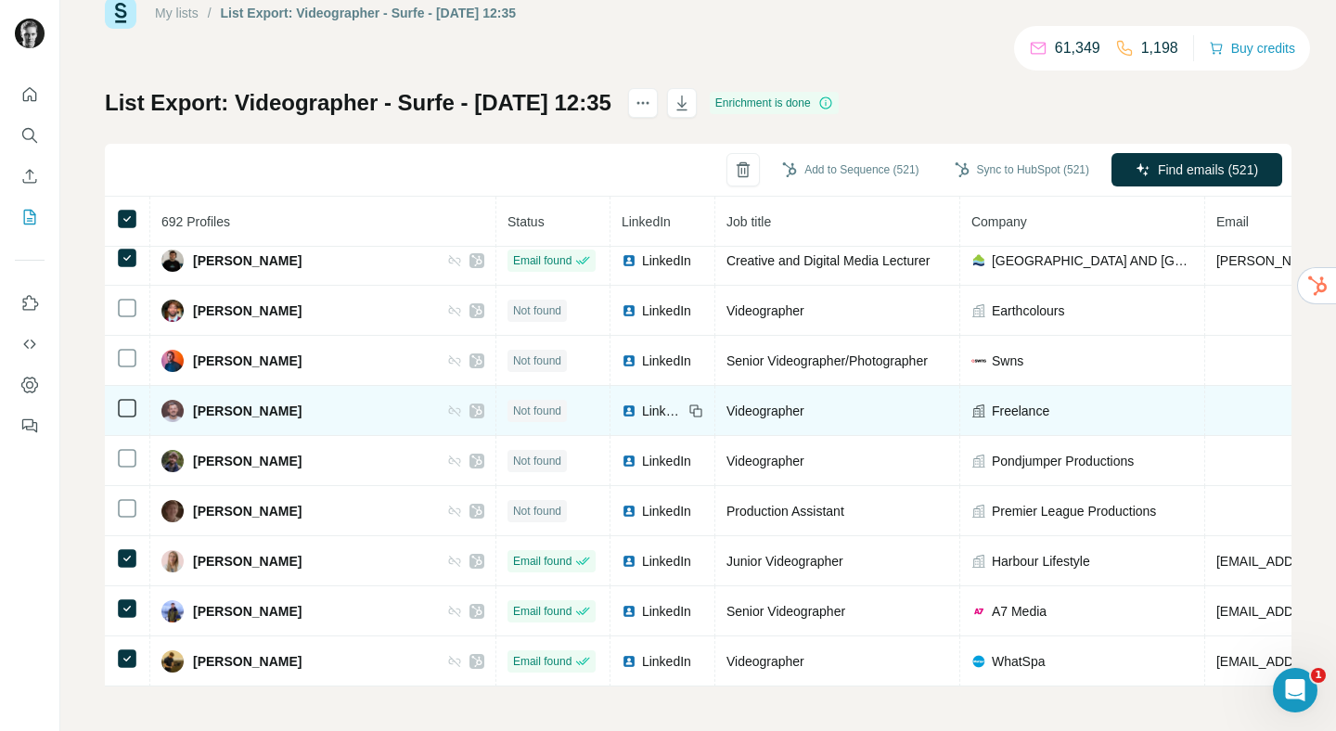
scroll to position [17397, 0]
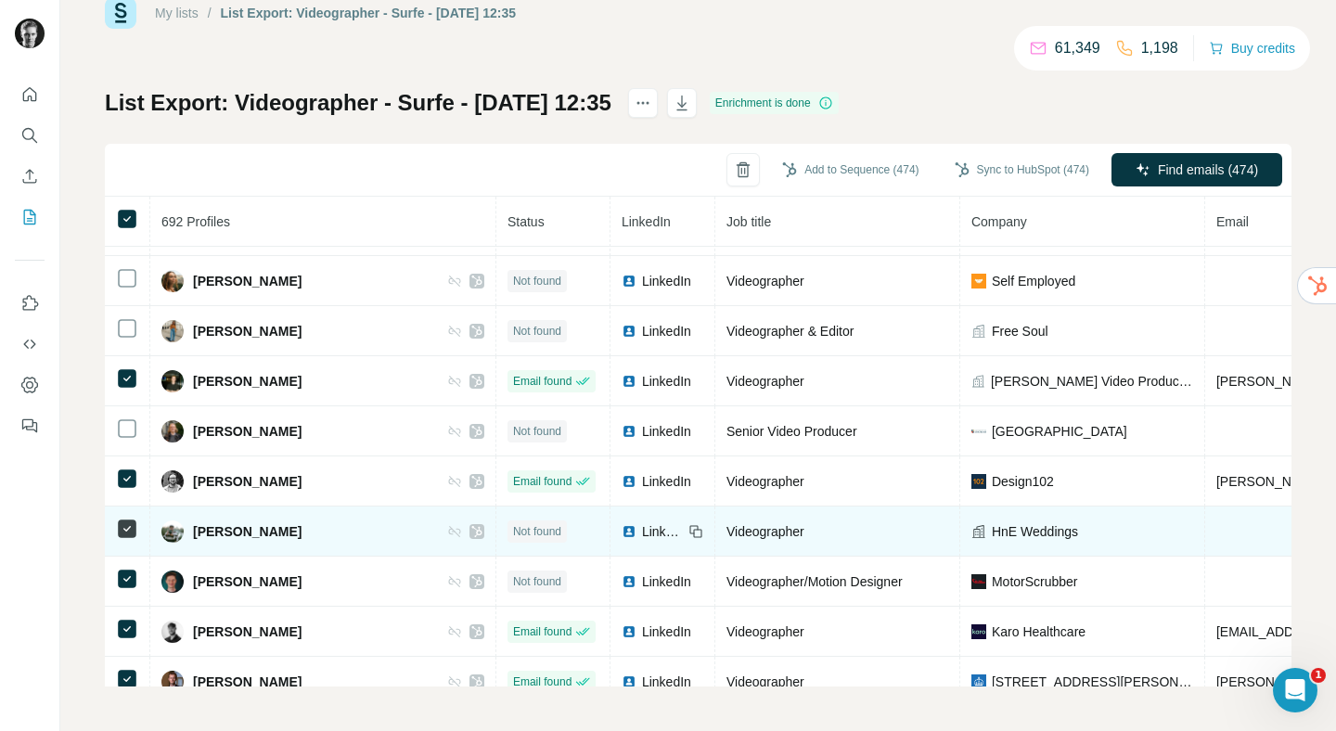
scroll to position [22575, 0]
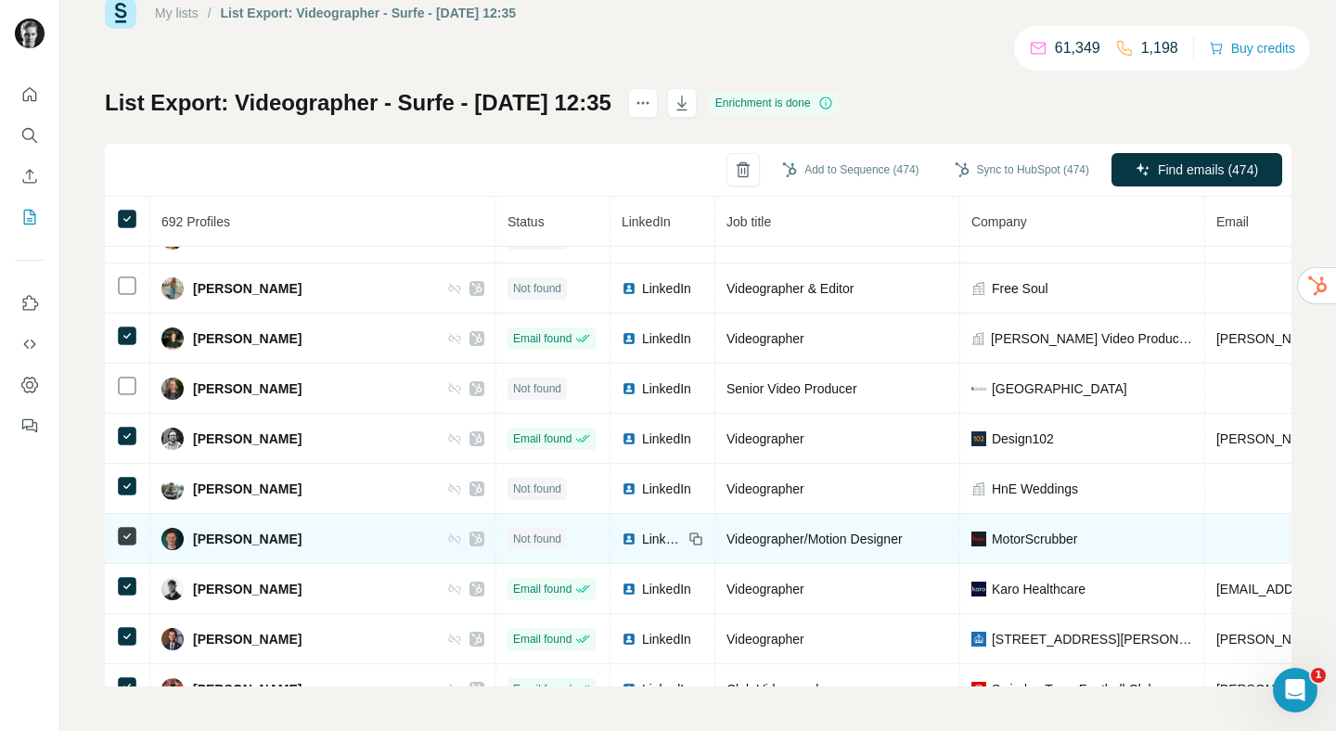
click at [136, 485] on icon at bounding box center [127, 486] width 22 height 22
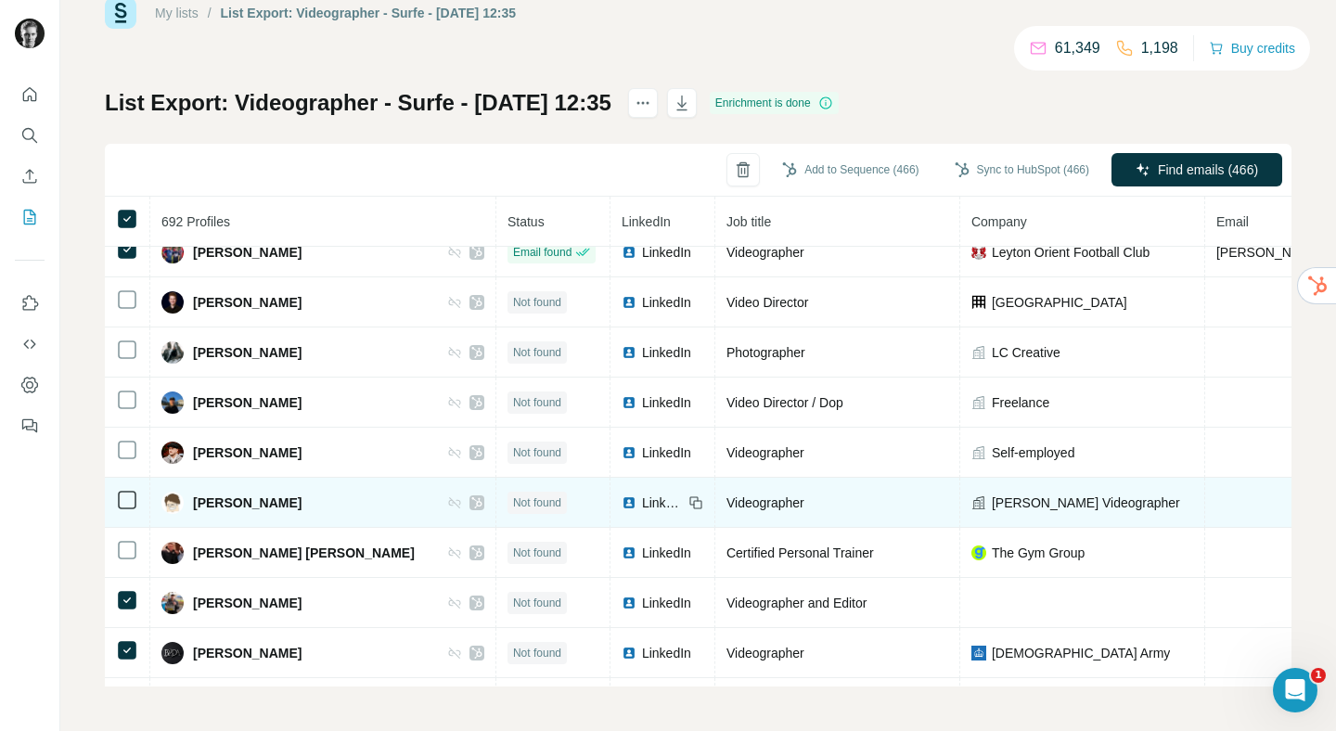
scroll to position [23114, 0]
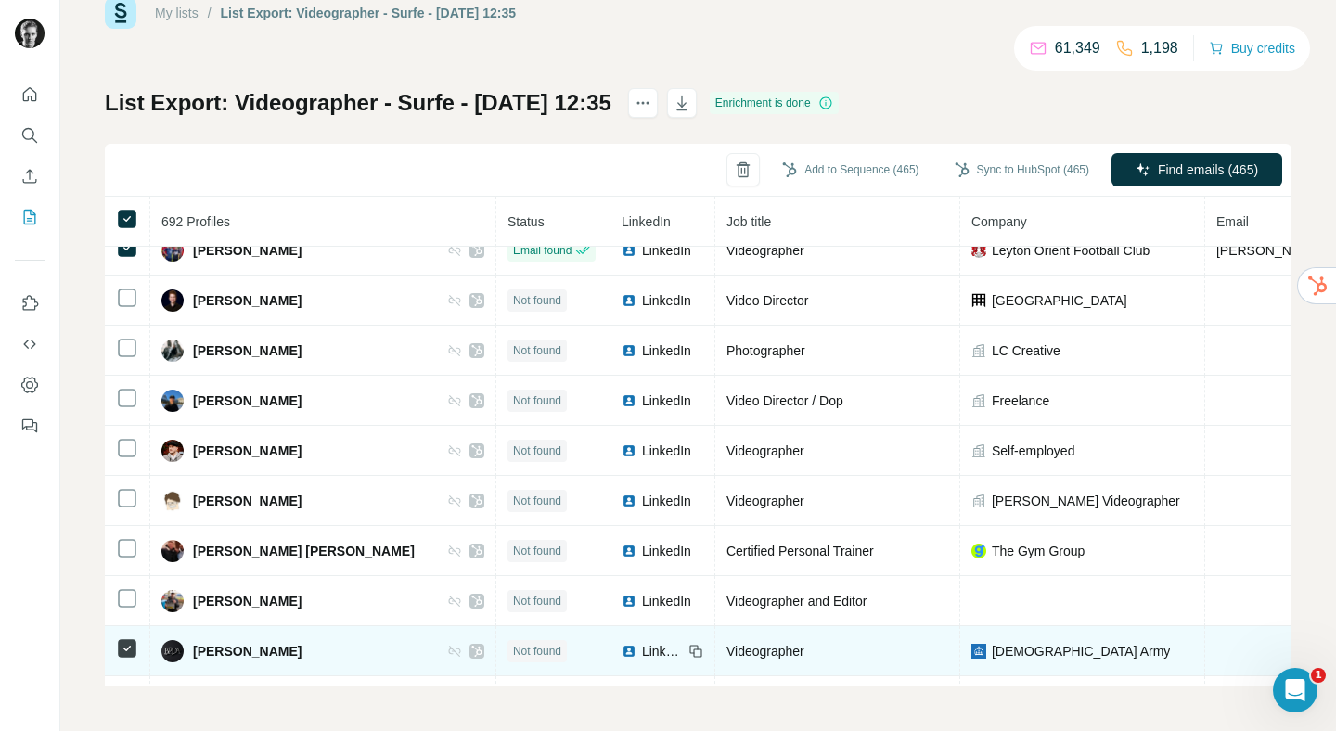
click at [126, 658] on icon at bounding box center [127, 648] width 22 height 22
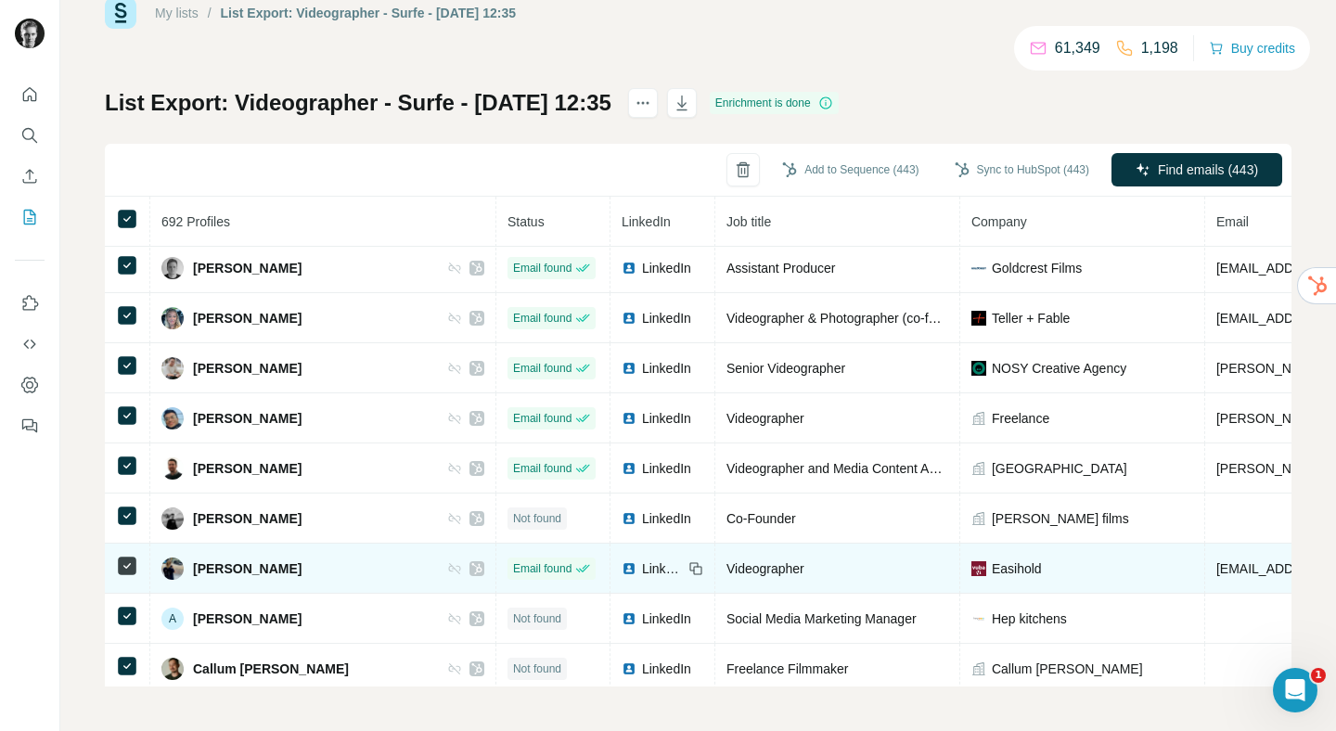
scroll to position [25568, 0]
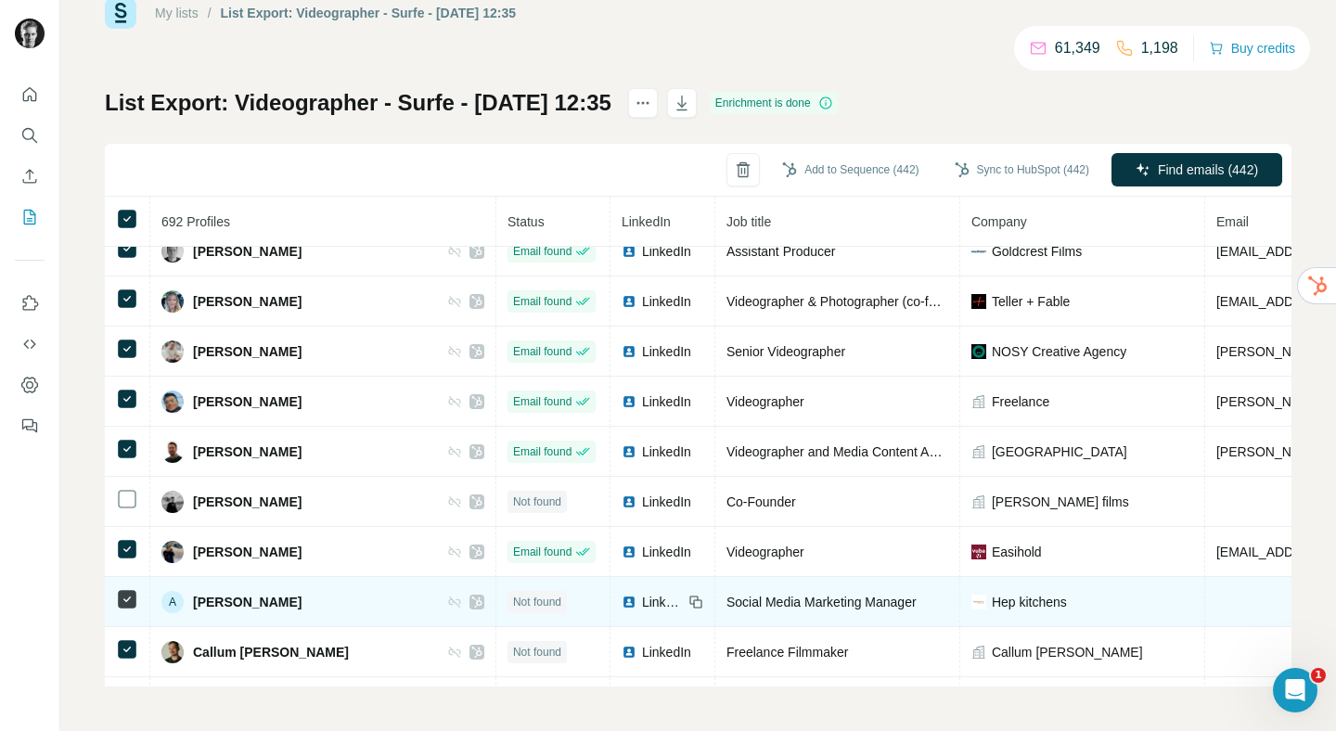
click at [124, 610] on td at bounding box center [127, 602] width 45 height 50
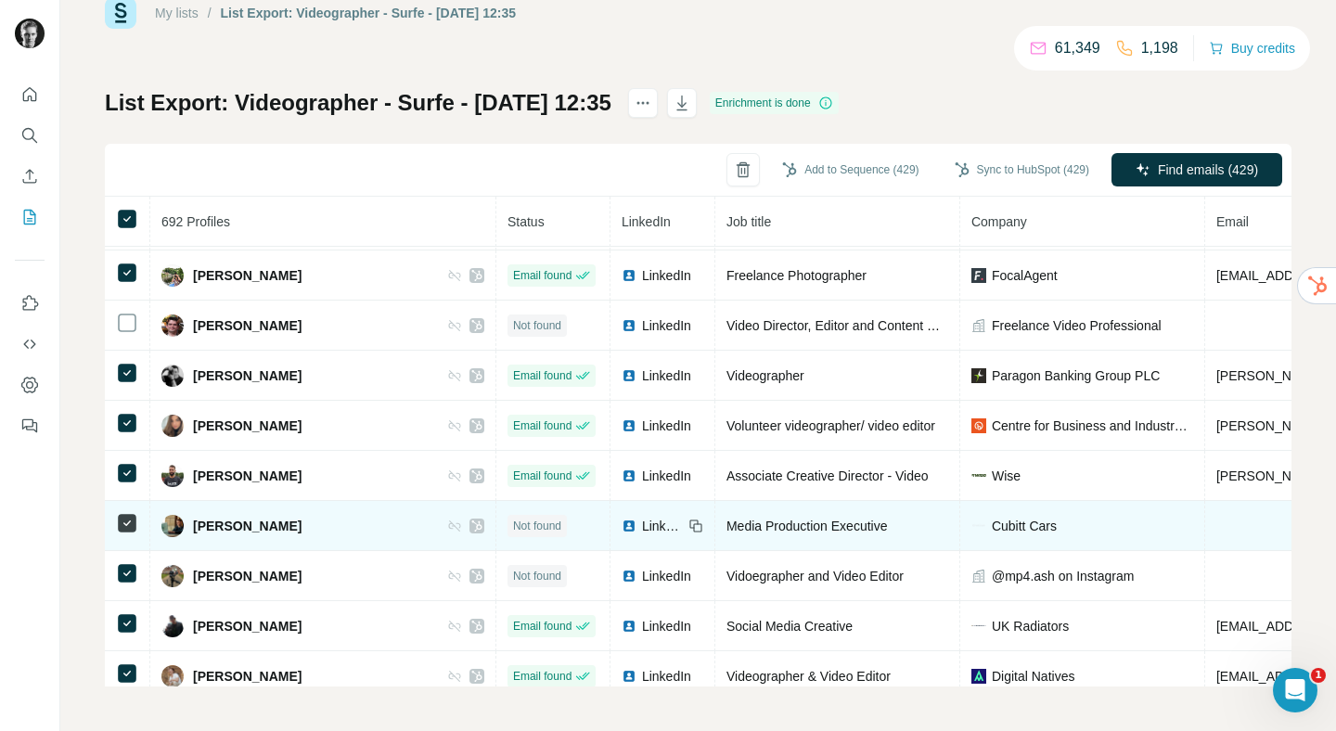
scroll to position [27043, 0]
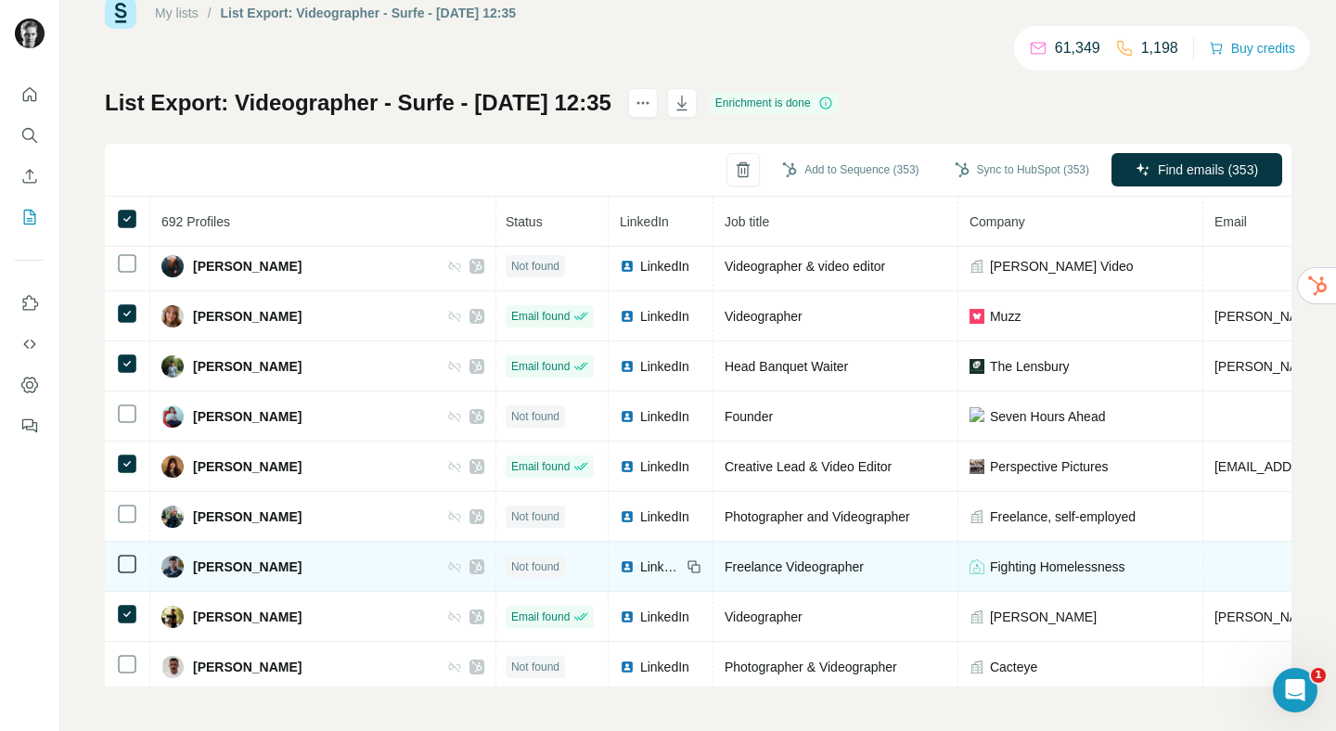
scroll to position [34235, 2]
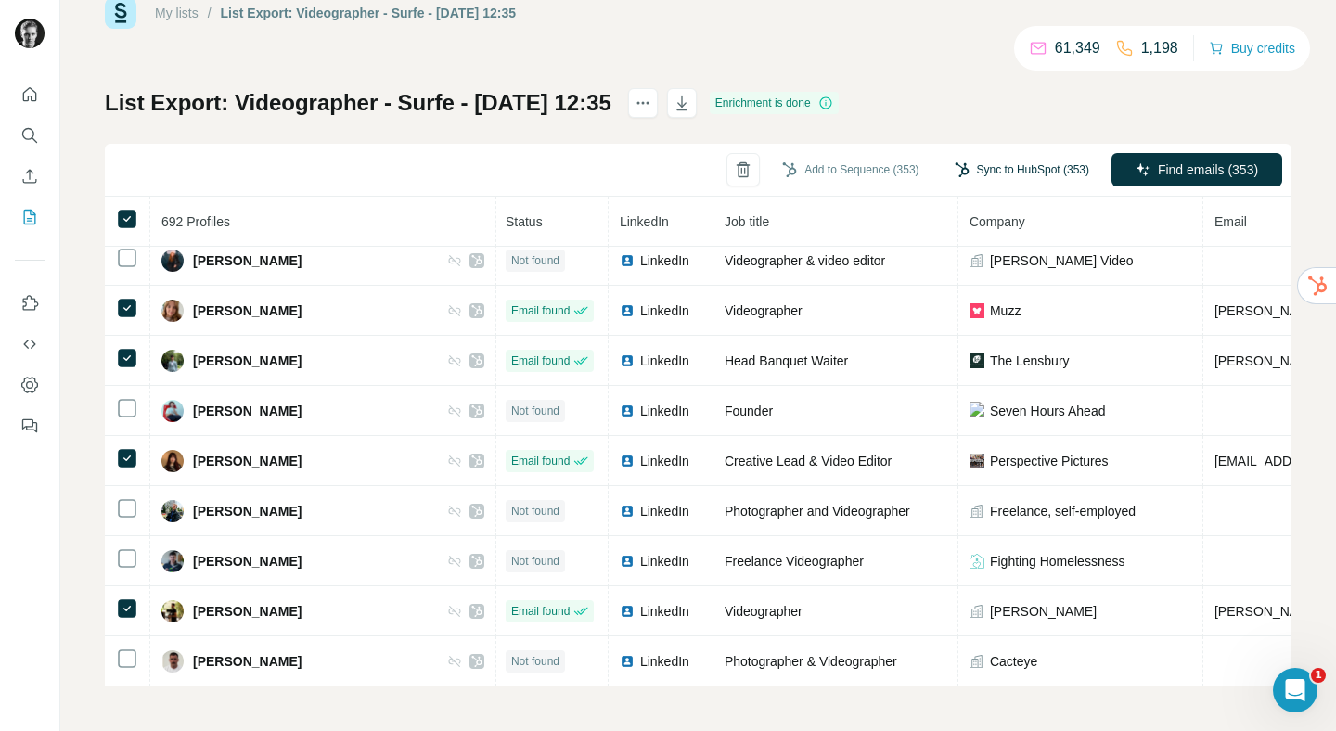
click at [980, 164] on button "Sync to HubSpot (353)" at bounding box center [1022, 170] width 160 height 28
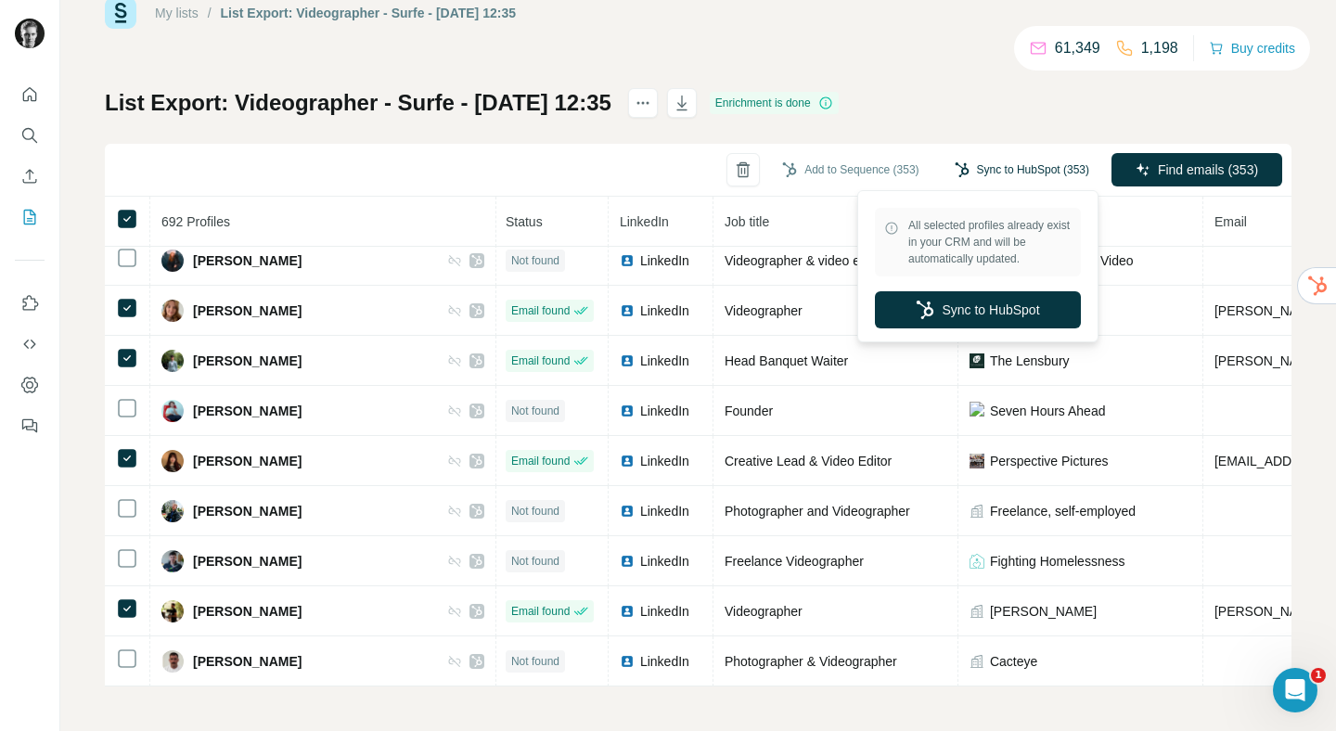
click at [944, 316] on button "Sync to HubSpot" at bounding box center [978, 309] width 206 height 37
